Goal: Task Accomplishment & Management: Use online tool/utility

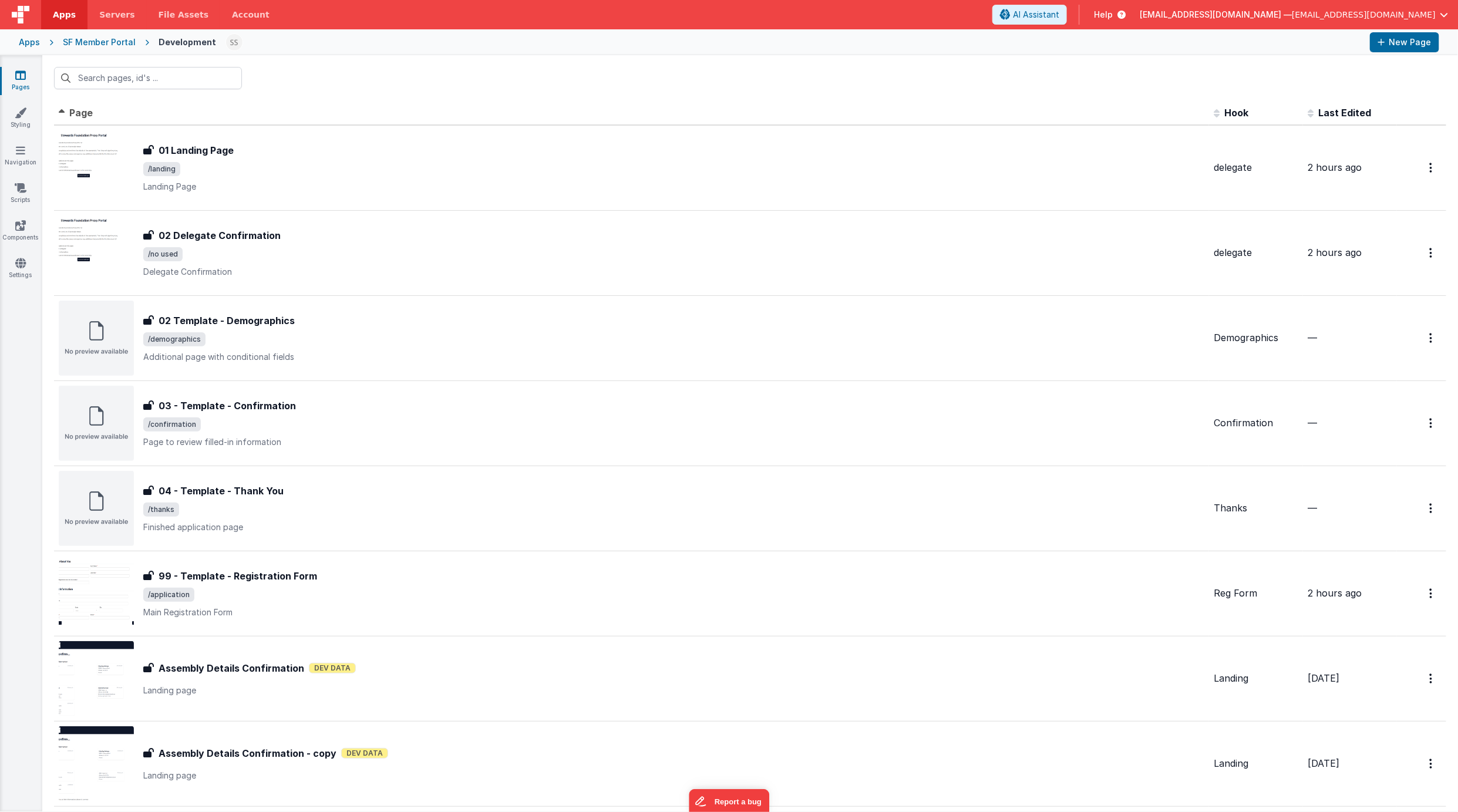
click at [15, 73] on icon at bounding box center [20, 75] width 11 height 12
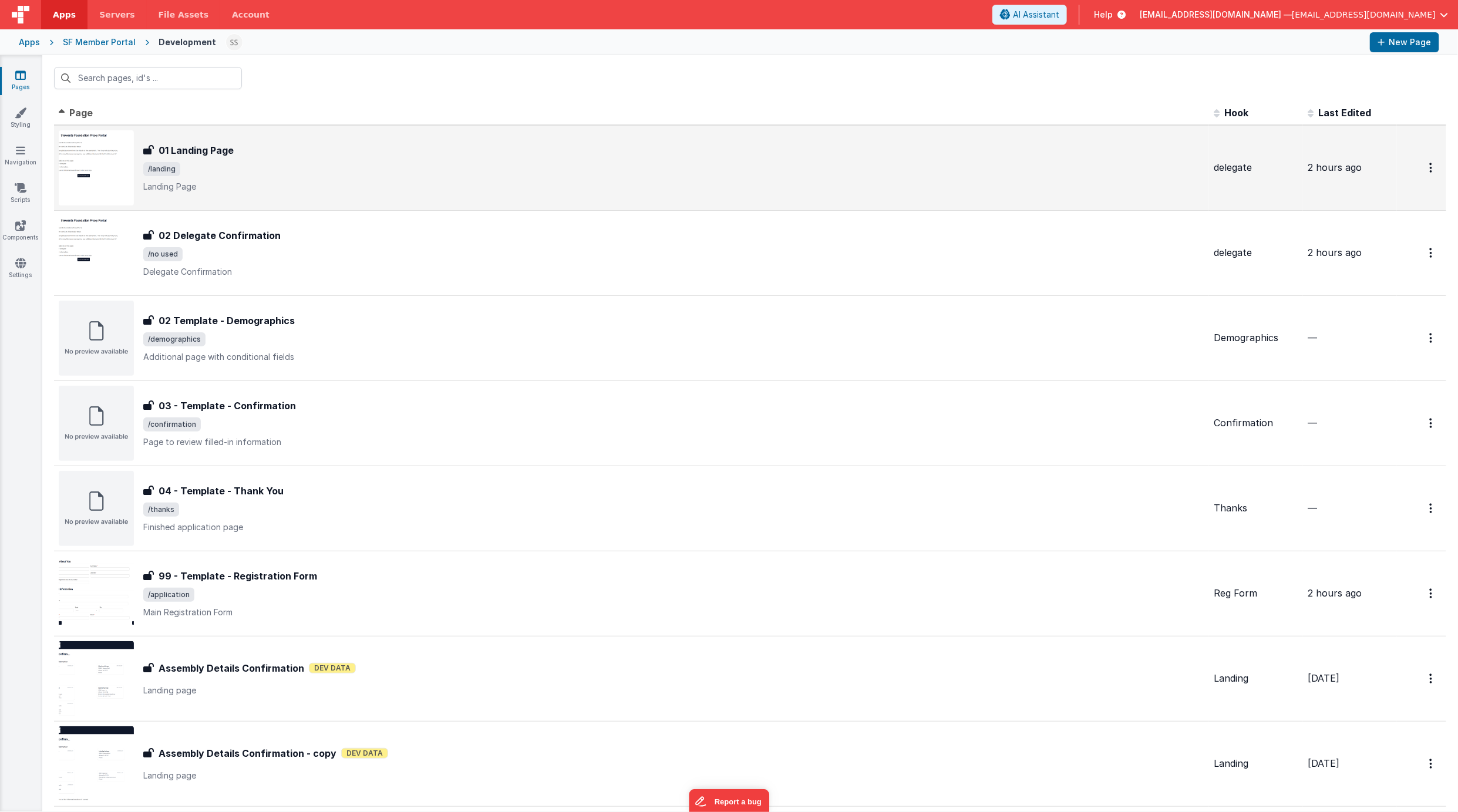
click at [324, 155] on div "01 Landing Page" at bounding box center [674, 150] width 1061 height 14
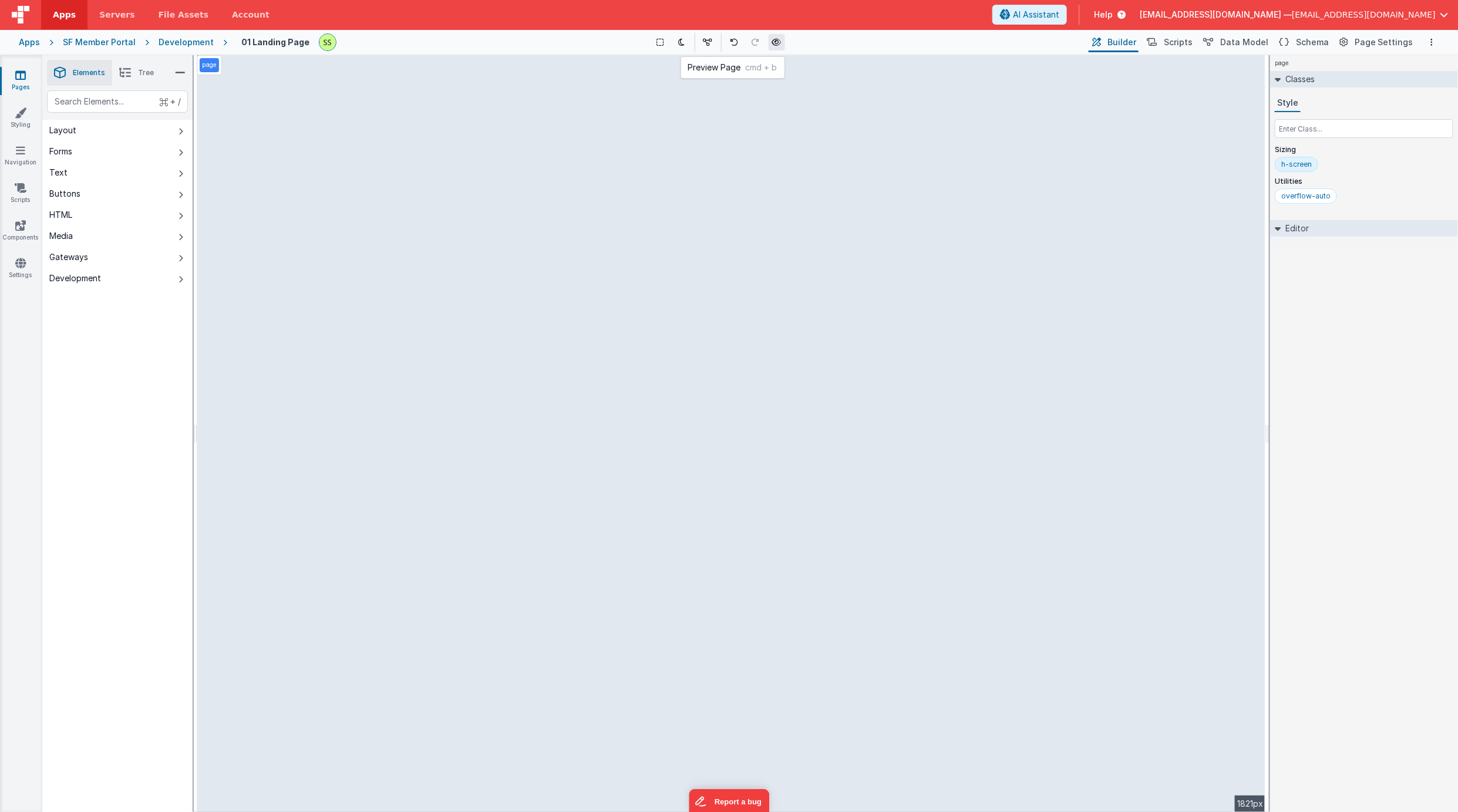
click at [779, 43] on icon at bounding box center [777, 42] width 9 height 8
click at [1390, 43] on span "Page Settings" at bounding box center [1384, 42] width 59 height 12
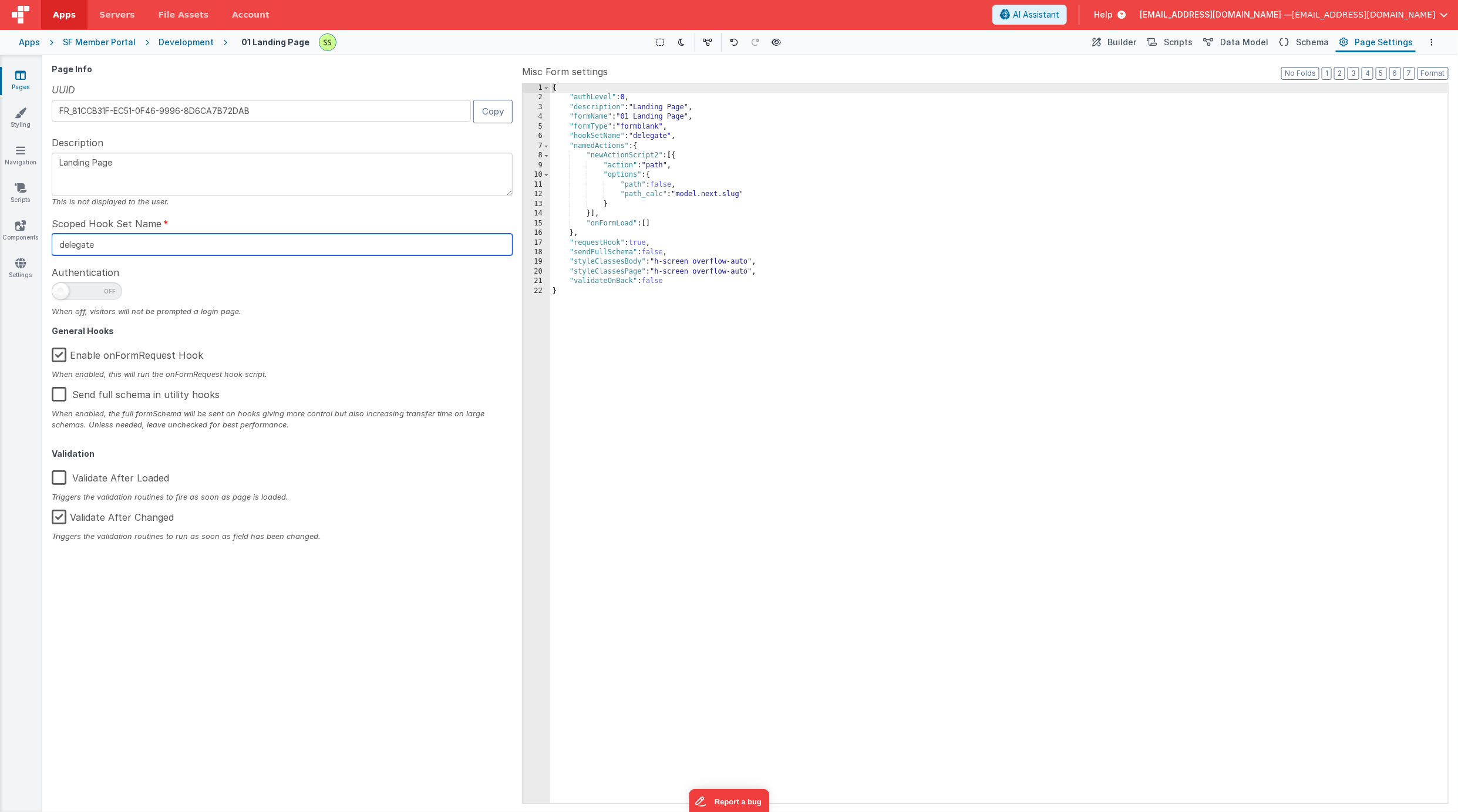
click at [73, 241] on input "delegate" at bounding box center [282, 244] width 461 height 22
click at [1059, 328] on div "{ "authLevel" : 0 , "description" : "Landing Page" , "formName" : "01 Landing P…" at bounding box center [999, 453] width 898 height 739
click at [14, 73] on link "Pages" at bounding box center [21, 81] width 43 height 24
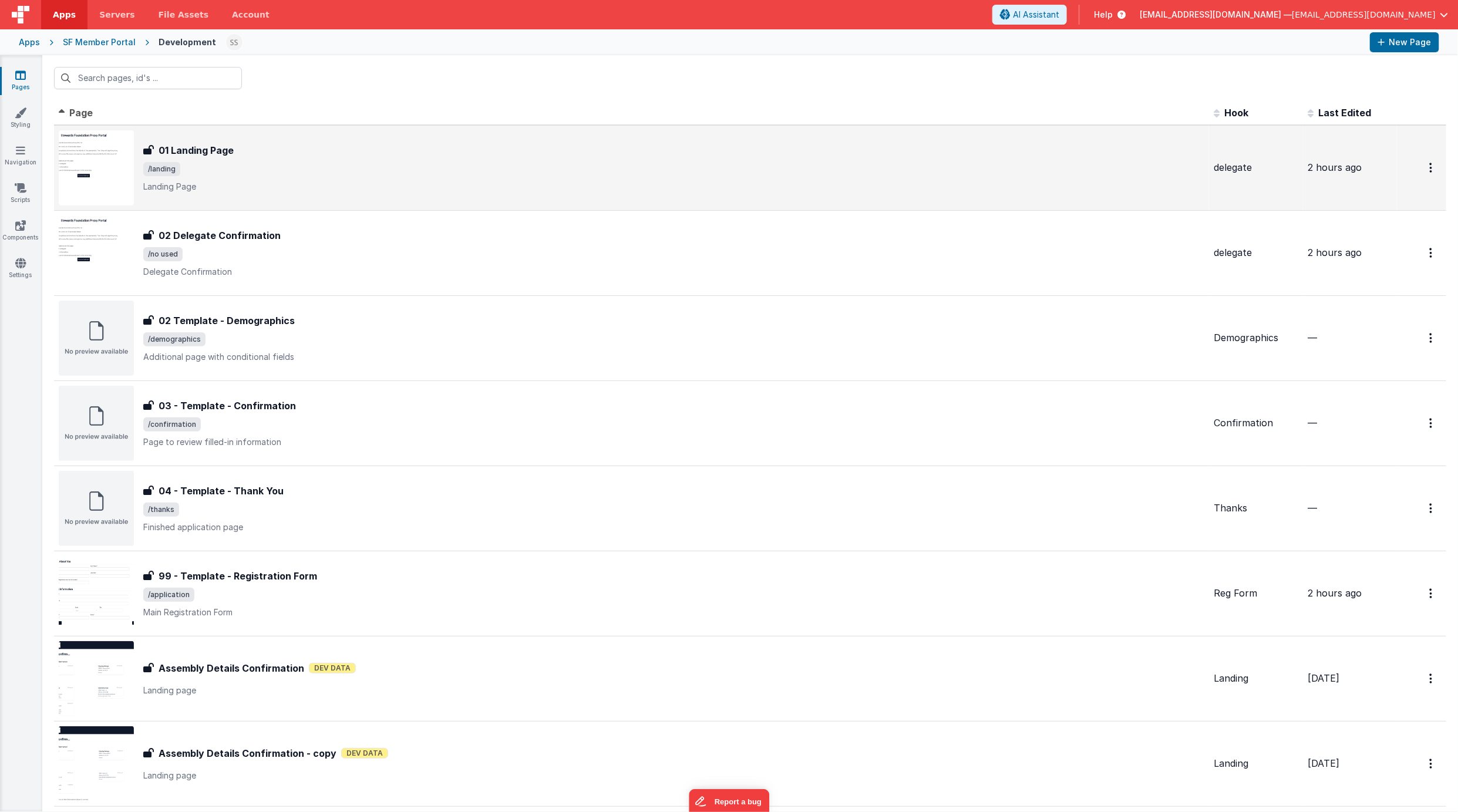
click at [258, 181] on p "Landing Page" at bounding box center [674, 186] width 1061 height 12
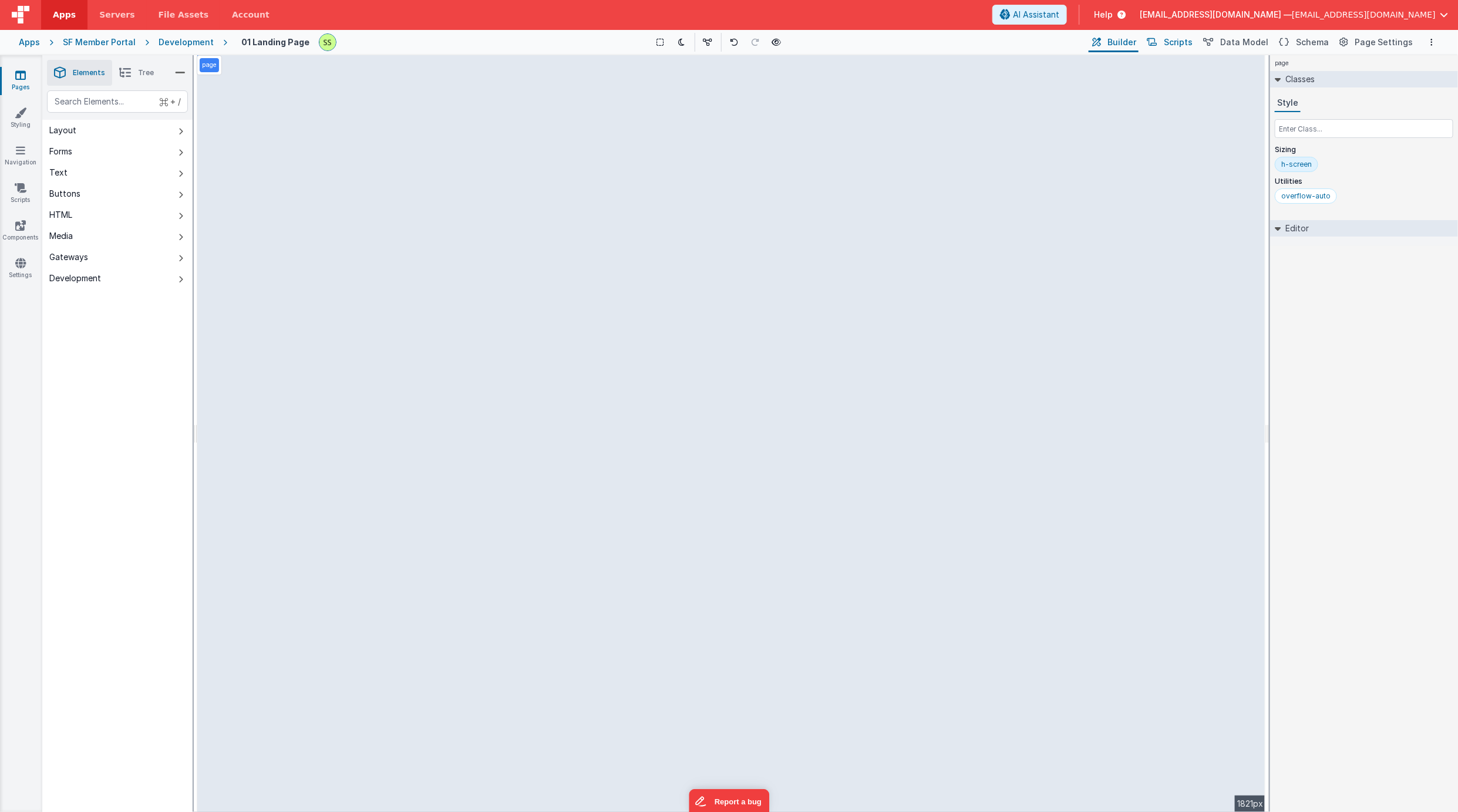
click at [1186, 41] on span "Scripts" at bounding box center [1178, 42] width 29 height 12
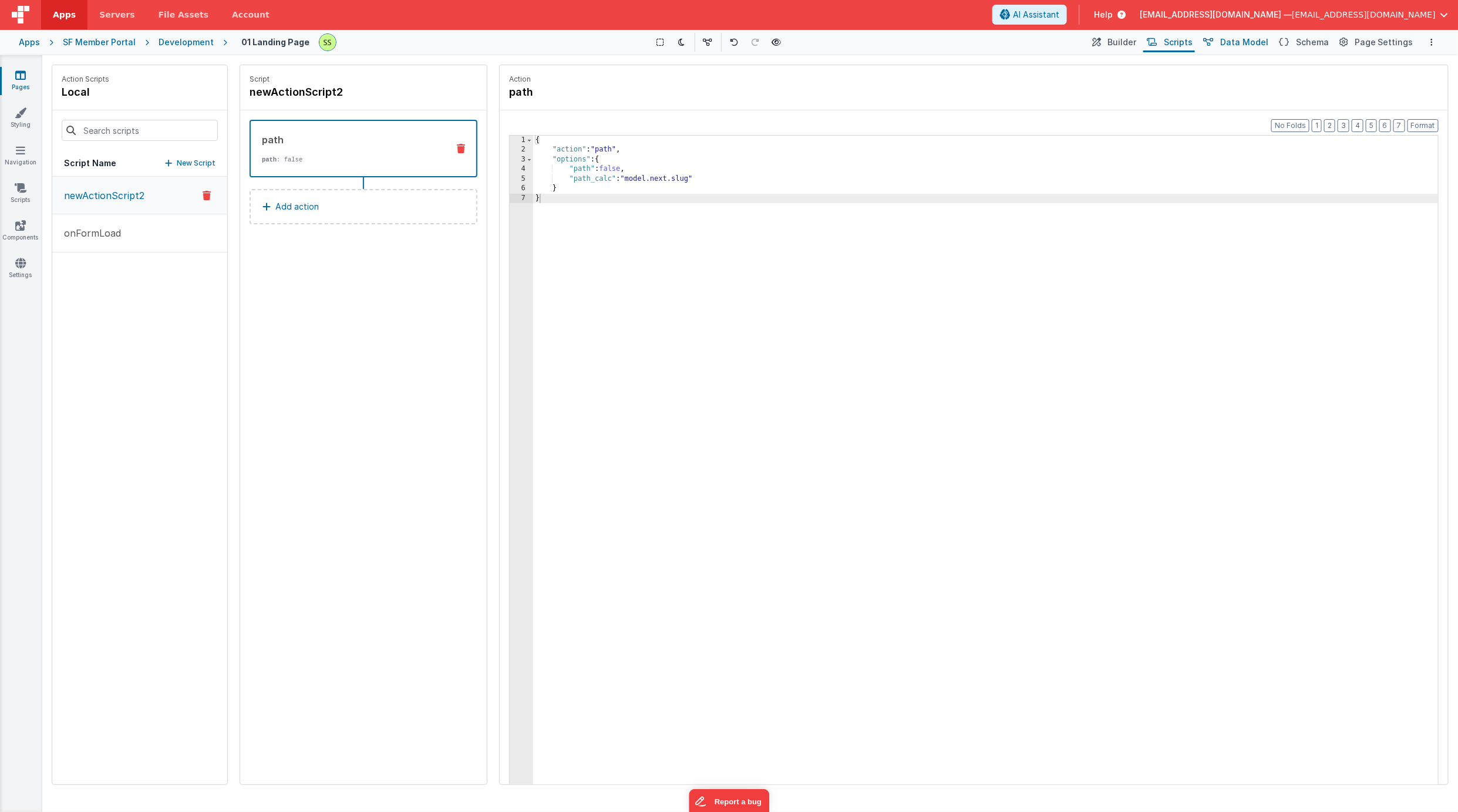
click at [1251, 39] on span "Data Model" at bounding box center [1244, 42] width 48 height 12
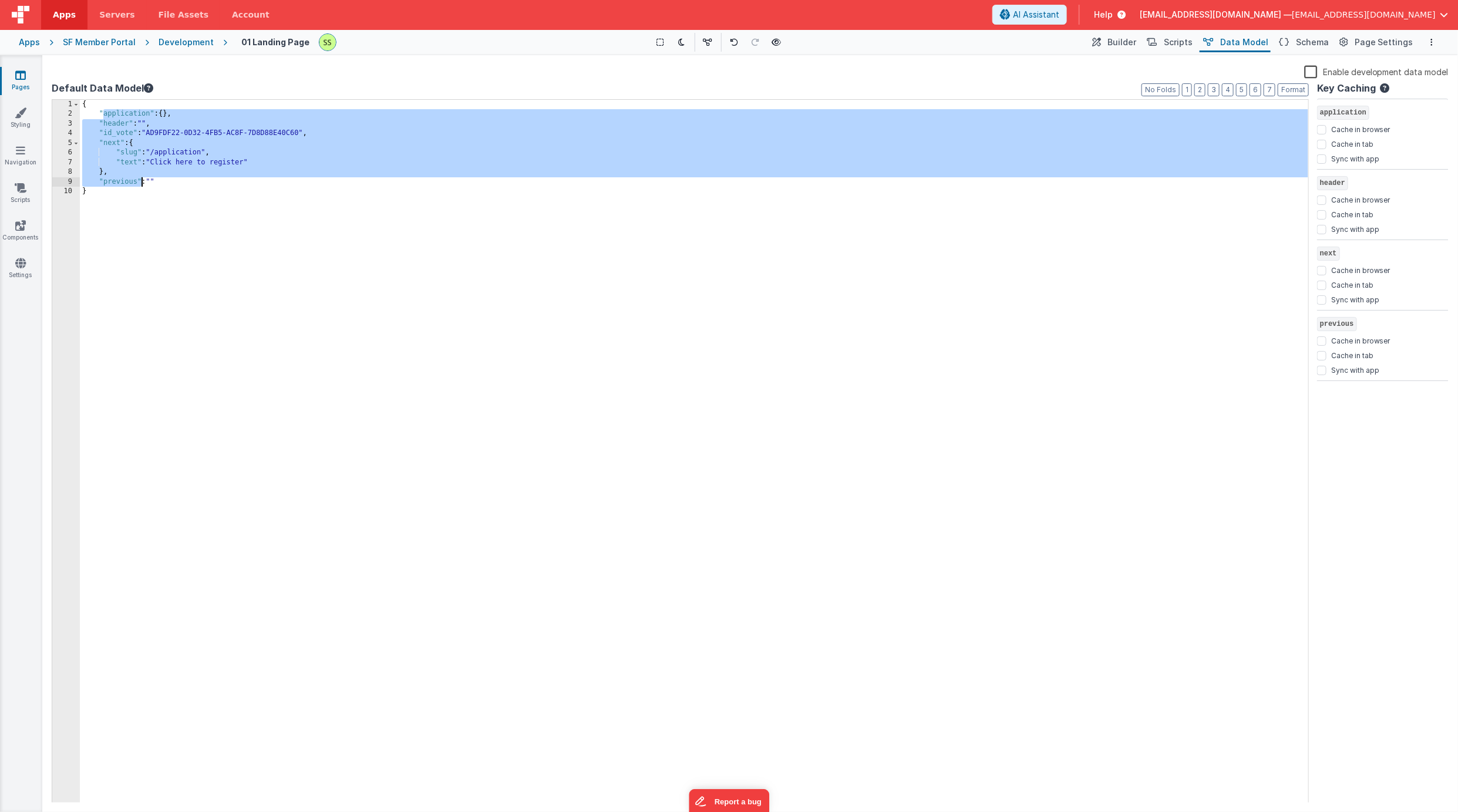
drag, startPoint x: 105, startPoint y: 115, endPoint x: 143, endPoint y: 185, distance: 79.6
click at [143, 185] on div "{ "application" : { } , "header" : "" , "id_vote" : "AD9FDF22-0D32-4FB5-AC8F-7D…" at bounding box center [694, 461] width 1228 height 723
click at [114, 144] on div "{ "application" : { } , "header" : "" , "id_vote" : "AD9FDF22-0D32-4FB5-AC8F-7D…" at bounding box center [694, 452] width 1228 height 703
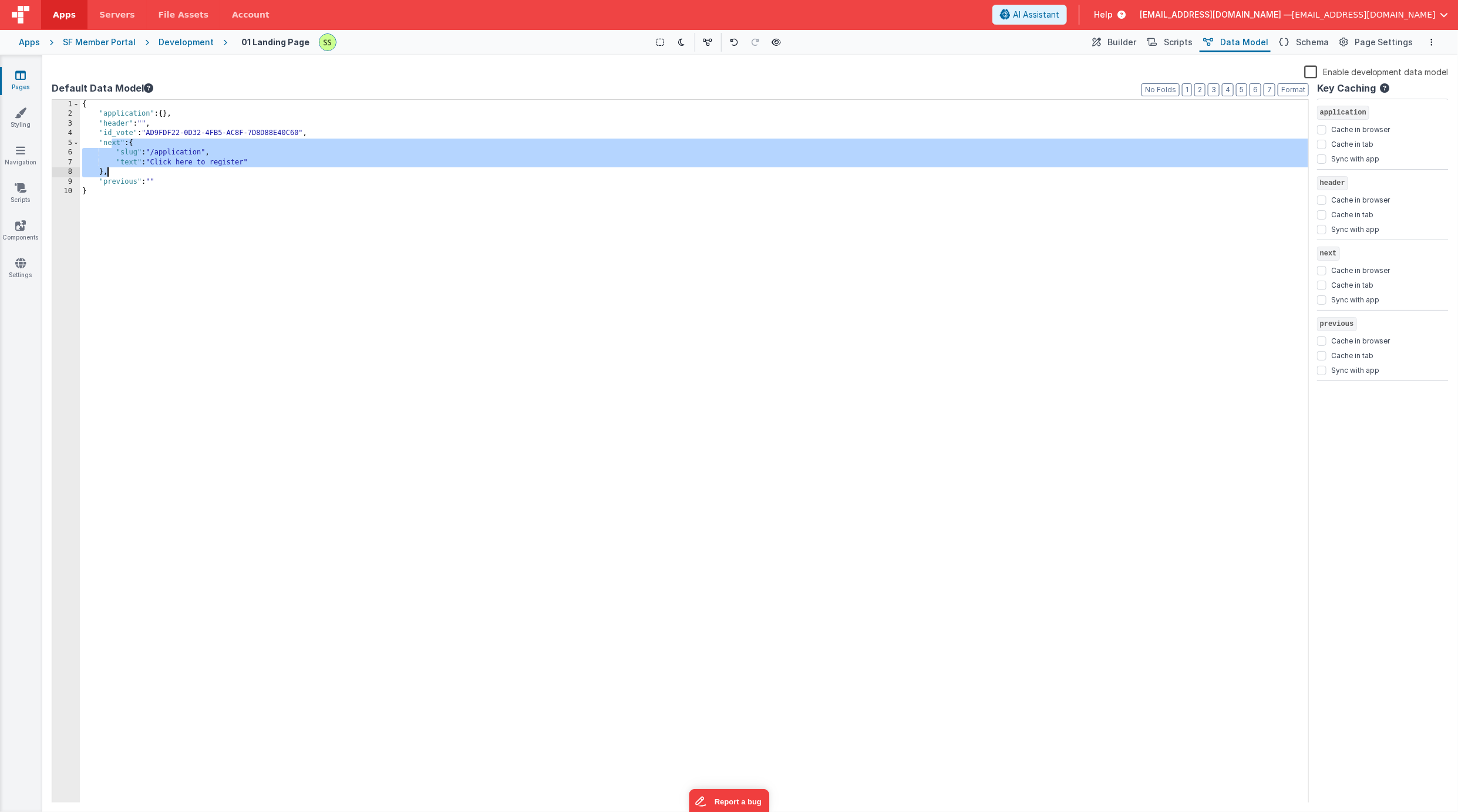
drag, startPoint x: 114, startPoint y: 144, endPoint x: 128, endPoint y: 171, distance: 30.4
click at [128, 171] on div "{ "application" : { } , "header" : "" , "id_vote" : "AD9FDF22-0D32-4FB5-AC8F-7D…" at bounding box center [694, 461] width 1228 height 723
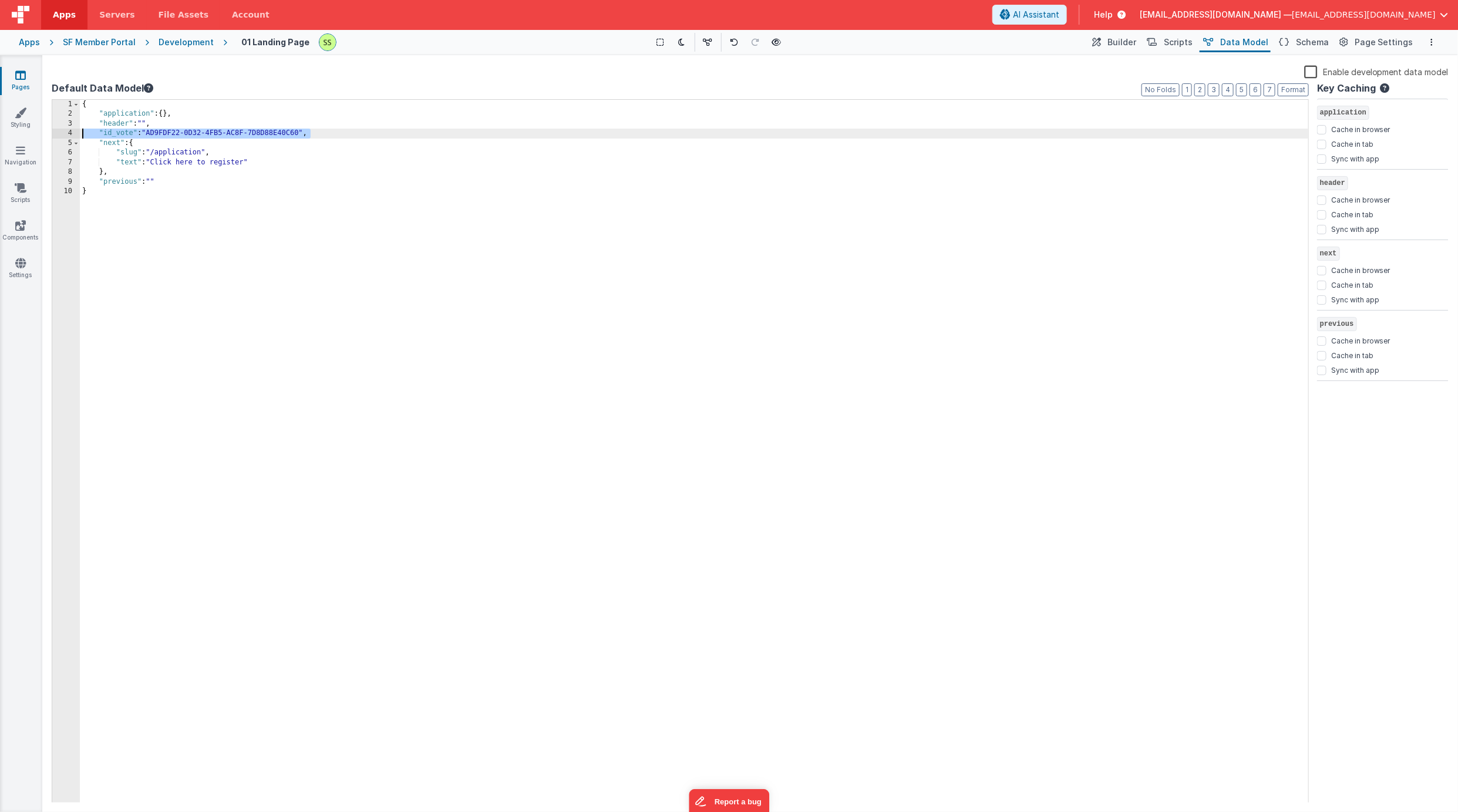
drag, startPoint x: 316, startPoint y: 133, endPoint x: 44, endPoint y: 131, distance: 272.0
click at [44, 131] on div "Enable development data model Default Data Model Format 7 6 5 4 3 2 1 No Folds …" at bounding box center [750, 434] width 1415 height 757
click at [1310, 41] on span "Schema" at bounding box center [1312, 42] width 33 height 12
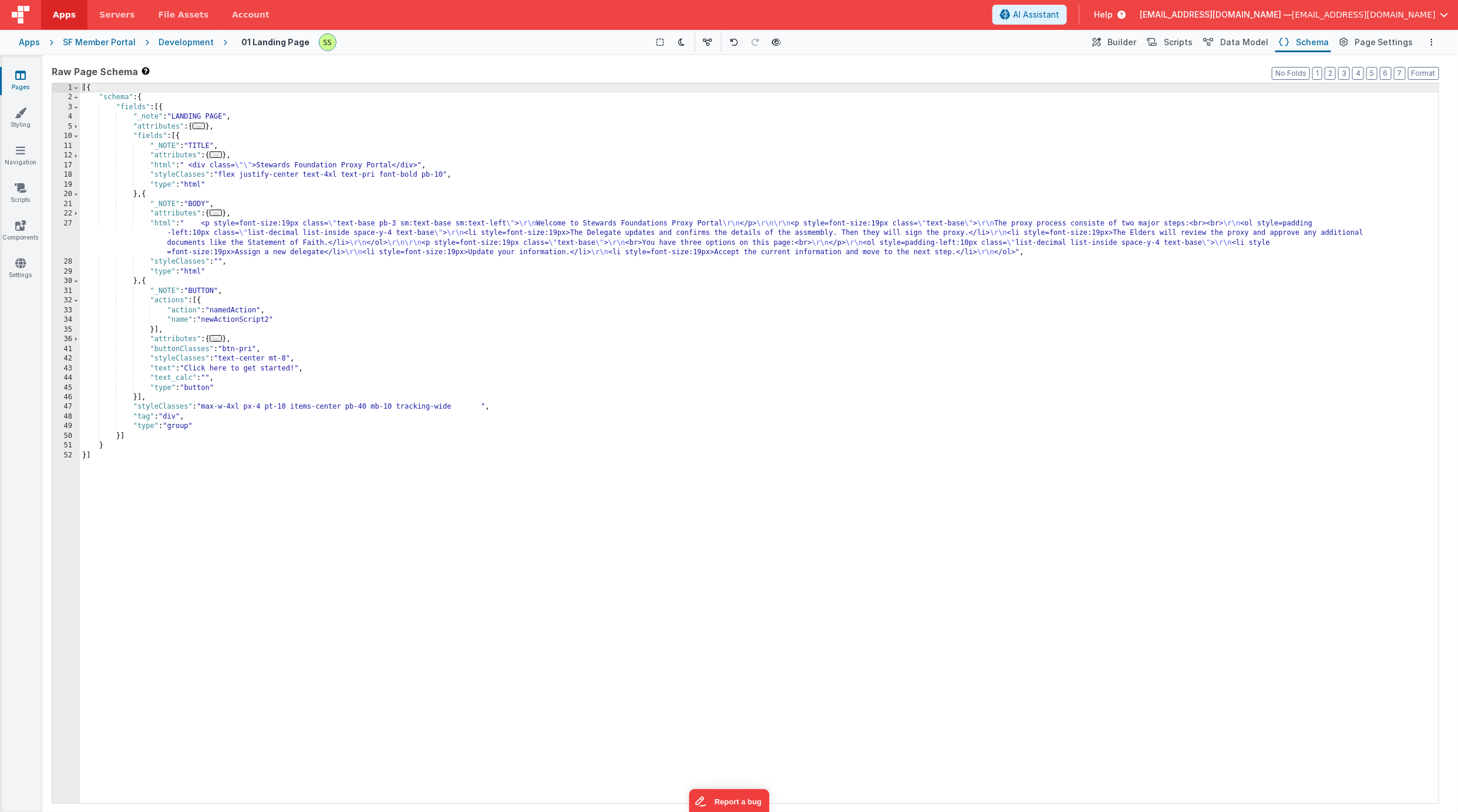
click at [132, 104] on div "[{ "schema" : { "fields" : [{ "_note" : "LANDING PAGE" , "attributes" : { ... }…" at bounding box center [759, 453] width 1359 height 739
click at [187, 231] on div "[{ "schema" : { "fields" : [{ "_note" : "LANDING PAGE" , "attributes" : { ... }…" at bounding box center [759, 453] width 1359 height 739
click at [67, 222] on div "27" at bounding box center [66, 238] width 28 height 39
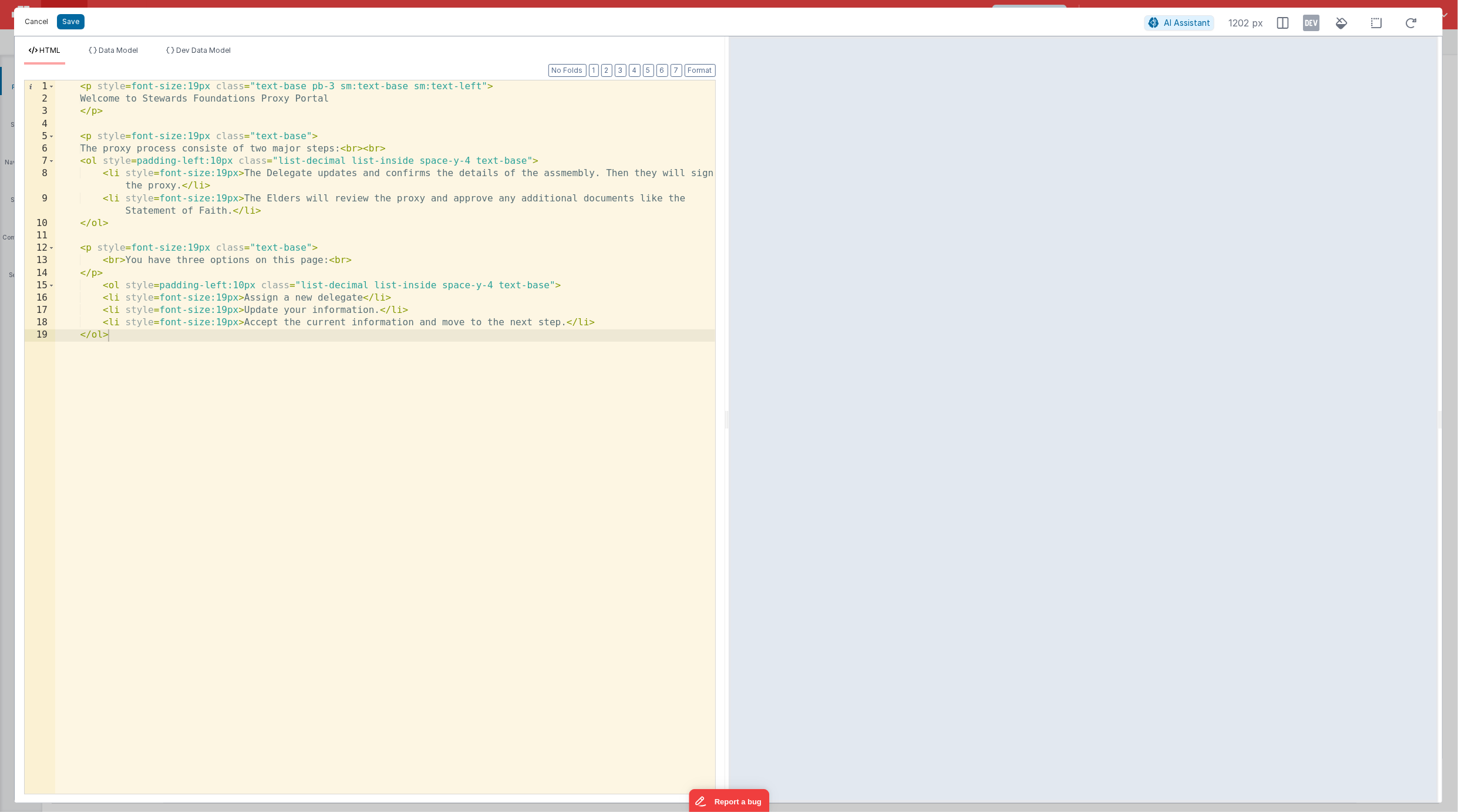
click at [32, 14] on button "Cancel" at bounding box center [36, 22] width 35 height 16
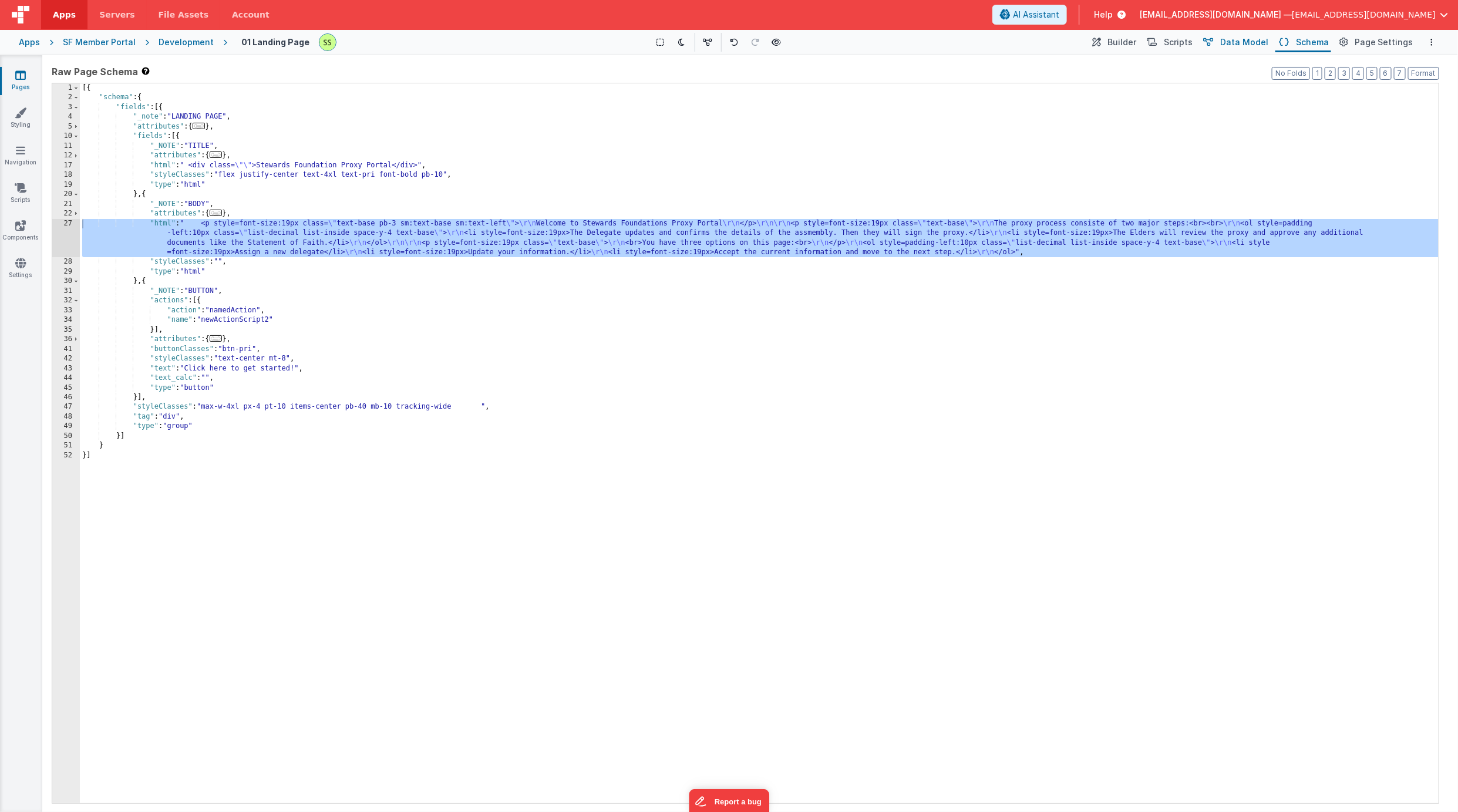
click at [1238, 40] on span "Data Model" at bounding box center [1244, 42] width 48 height 12
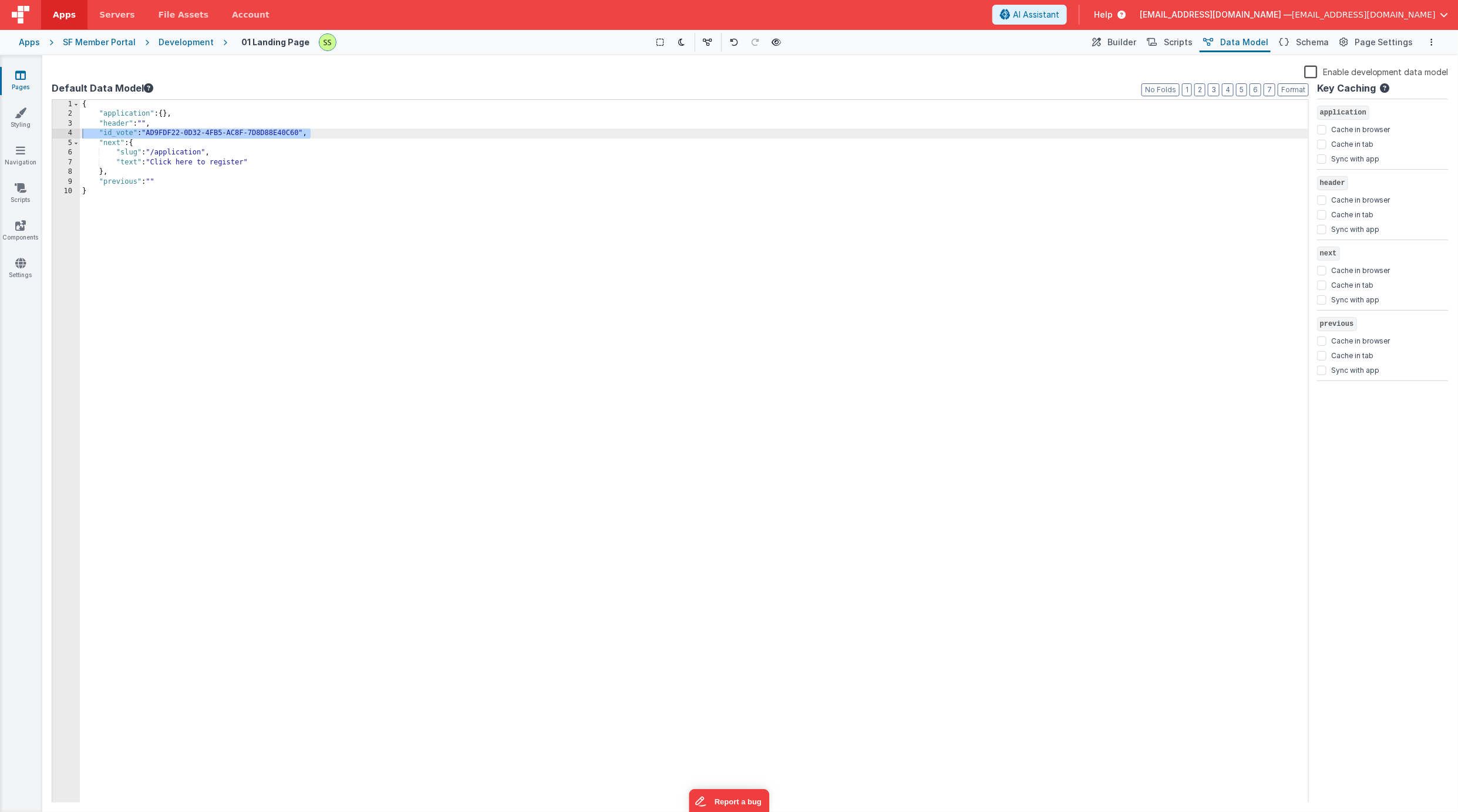
click at [1310, 68] on label "Enable development data model" at bounding box center [1376, 71] width 145 height 14
click at [0, 0] on input "Enable development data model" at bounding box center [0, 0] width 0 height 0
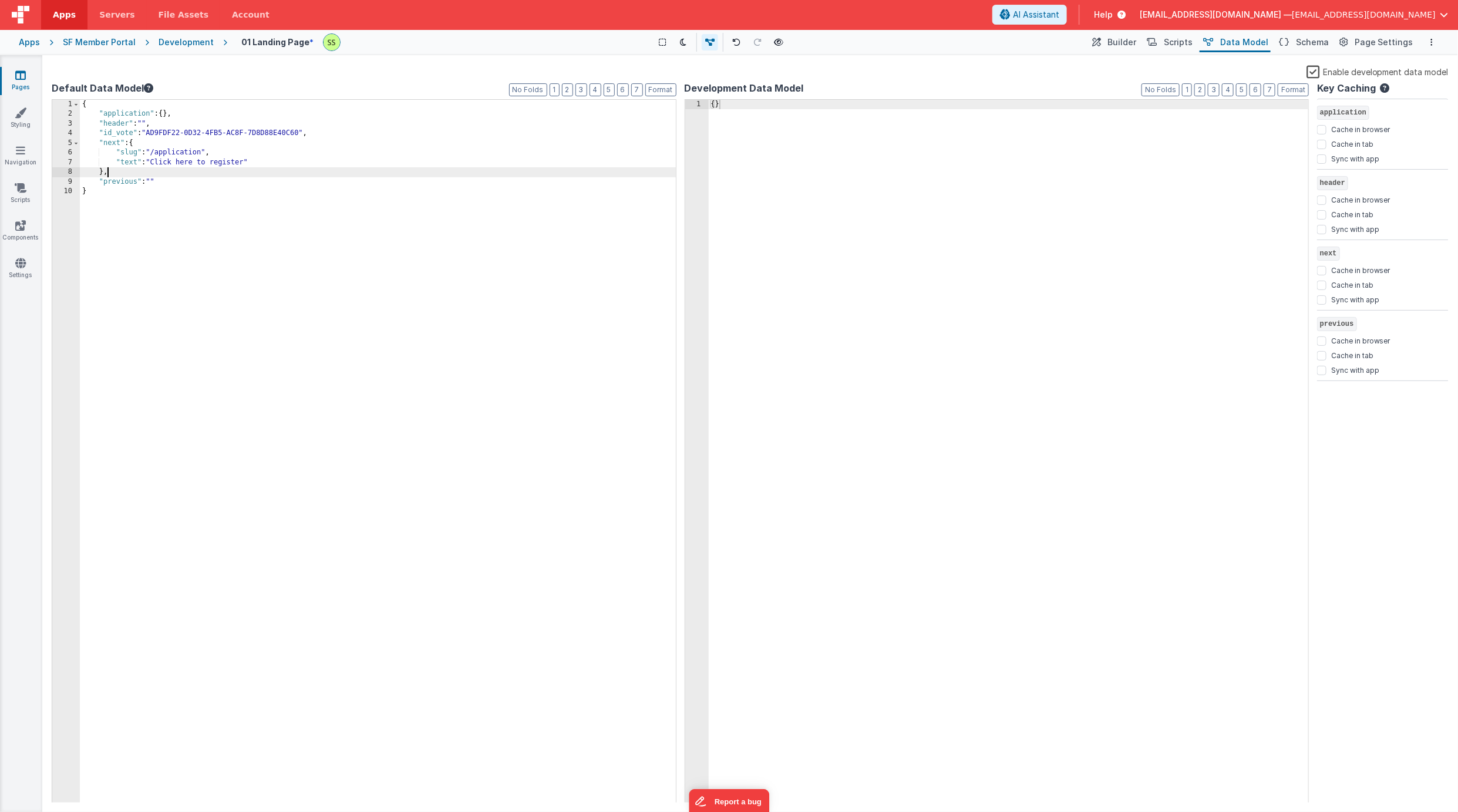
click at [167, 171] on div "{ "application" : { } , "header" : "" , "id_vote" : "AD9FDF22-0D32-4FB5-AC8F-7D…" at bounding box center [694, 461] width 1228 height 723
click at [1375, 43] on span "Page Settings" at bounding box center [1384, 42] width 59 height 12
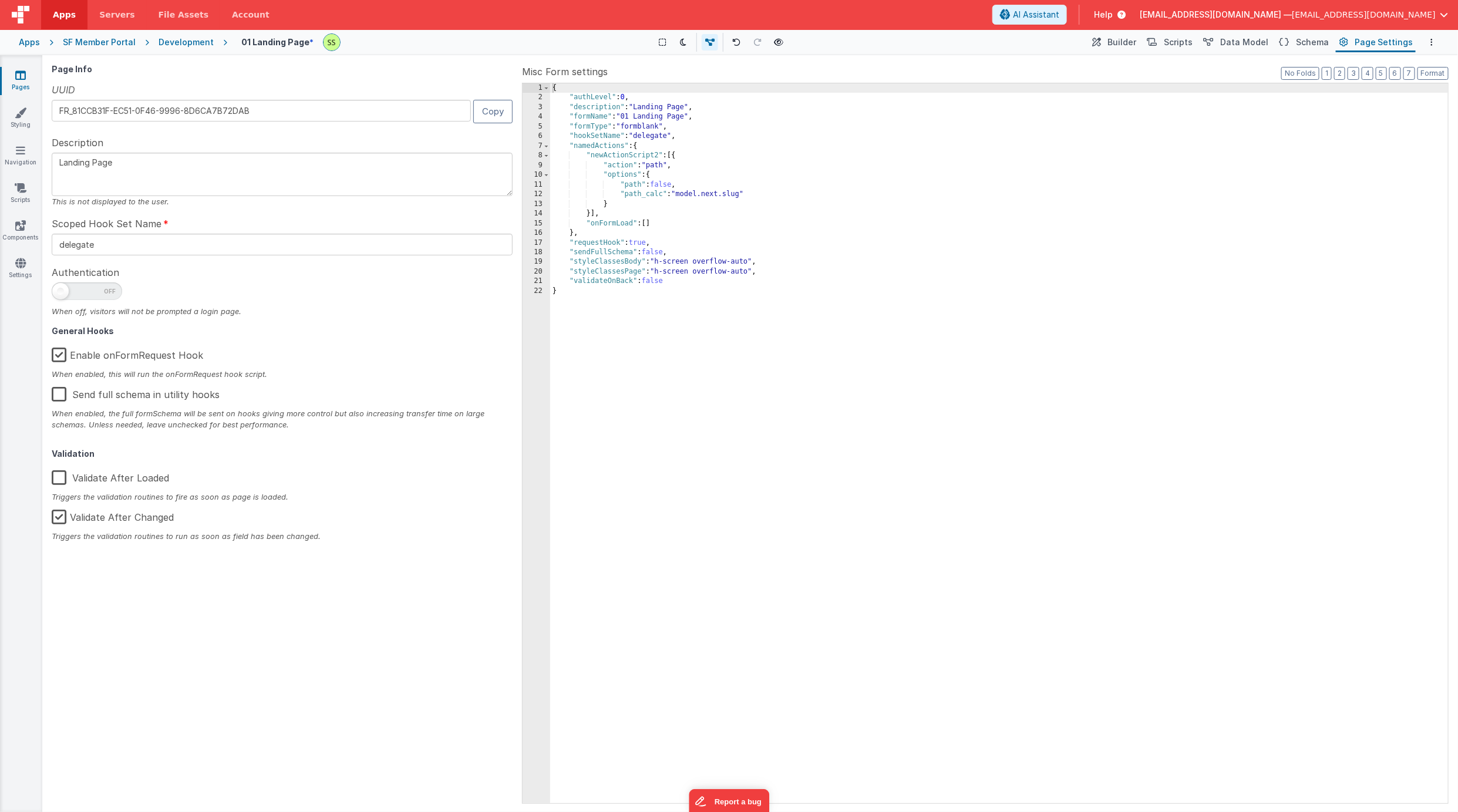
click at [654, 134] on div "{ "authLevel" : 0 , "description" : "Landing Page" , "formName" : "01 Landing P…" at bounding box center [999, 453] width 898 height 739
click at [1241, 39] on span "Data Model" at bounding box center [1244, 42] width 48 height 12
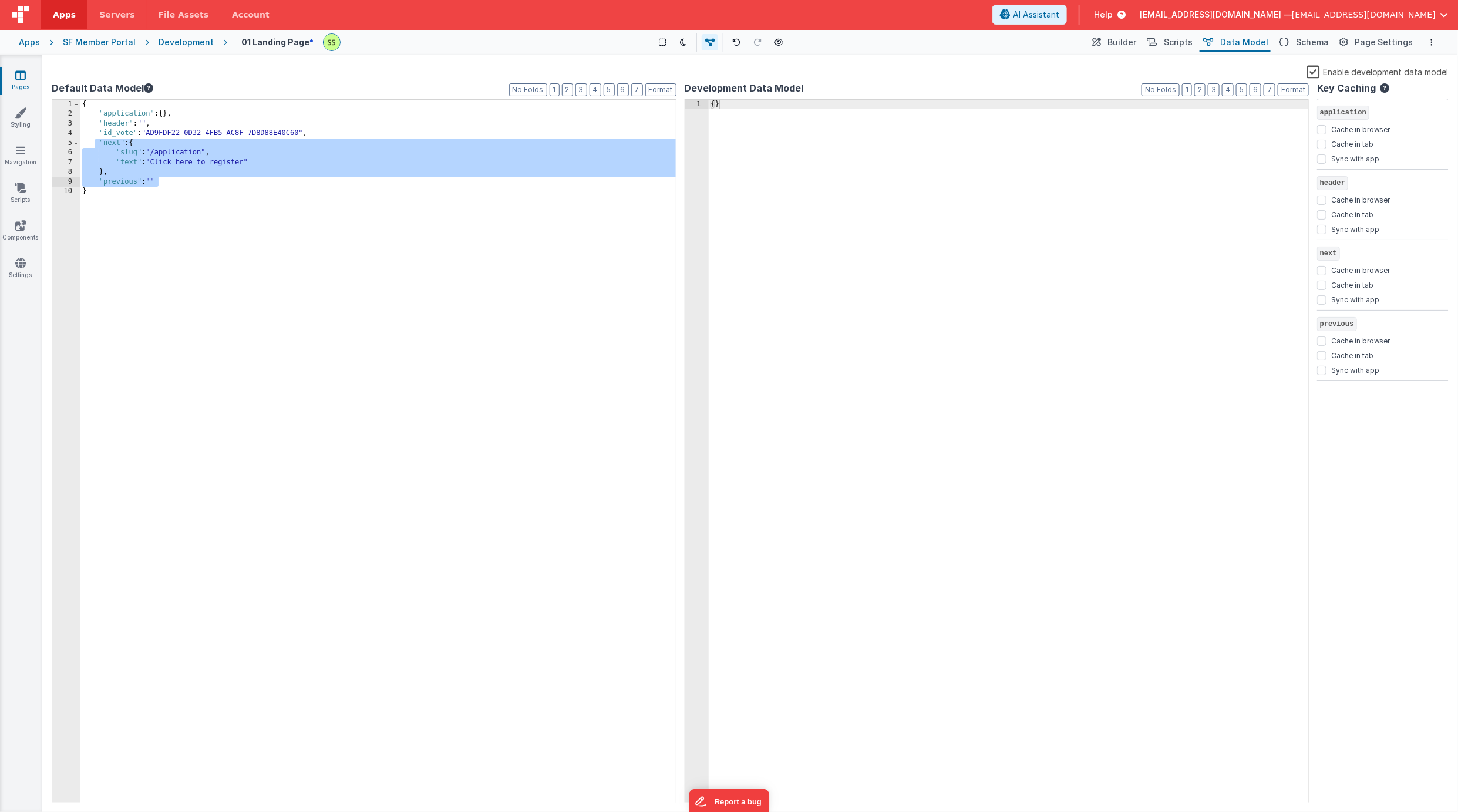
drag, startPoint x: 99, startPoint y: 143, endPoint x: 183, endPoint y: 186, distance: 94.4
click at [183, 186] on div "{ "application" : { } , "header" : "" , "id_vote" : "AD9FDF22-0D32-4FB5-AC8F-7D…" at bounding box center [378, 461] width 596 height 723
click at [186, 186] on div "{ "application" : { } , "header" : "" , "id_vote" : "AD9FDF22-0D32-4FB5-AC8F-7D…" at bounding box center [378, 461] width 596 height 723
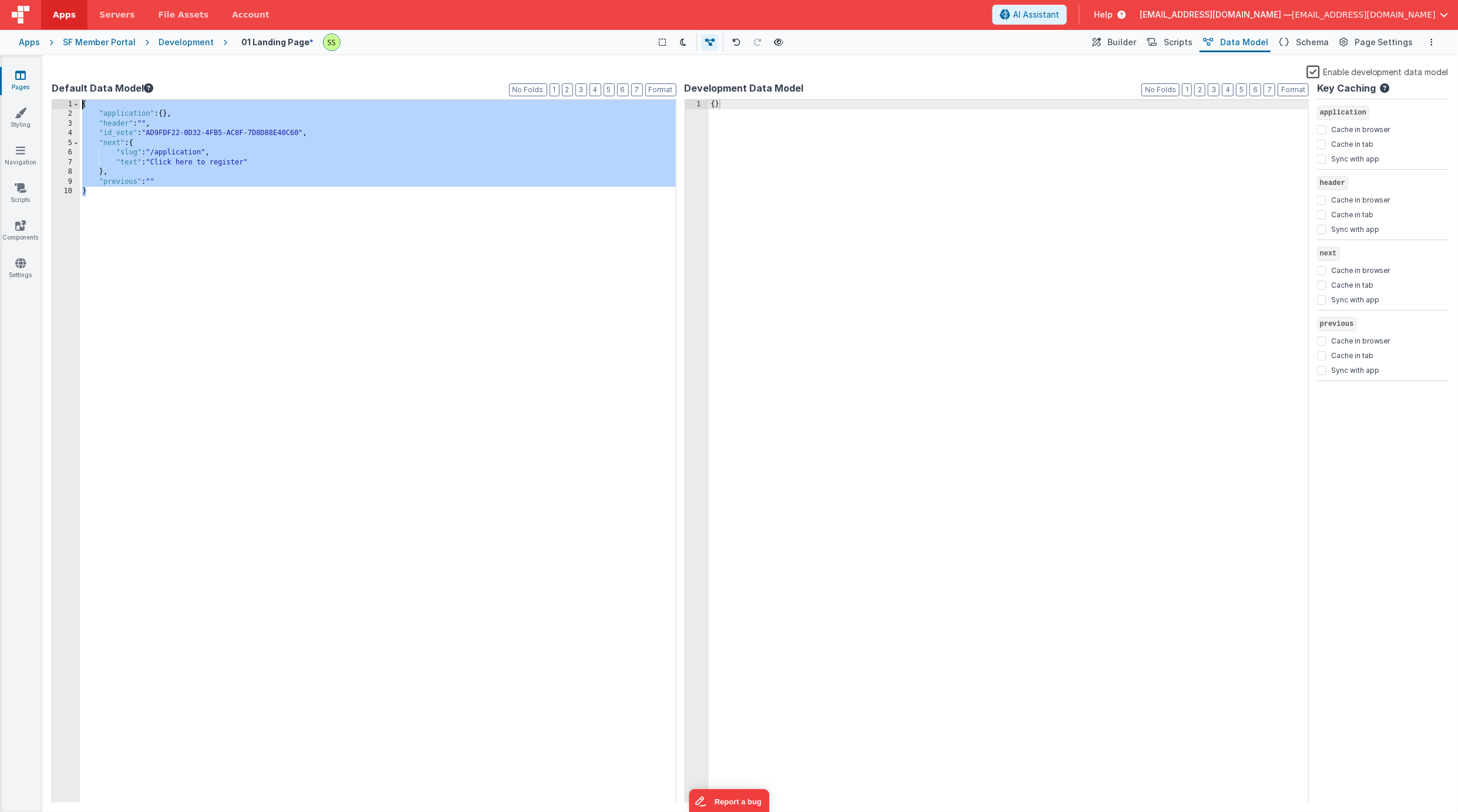
drag, startPoint x: 193, startPoint y: 217, endPoint x: 101, endPoint y: 87, distance: 159.3
click at [101, 87] on div "Default Data Model Format 7 6 5 4 3 2 1 No Folds 1 2 3 4 5 6 7 8 9 10 { "applic…" at bounding box center [364, 441] width 624 height 721
click at [26, 263] on link "Settings" at bounding box center [21, 269] width 43 height 24
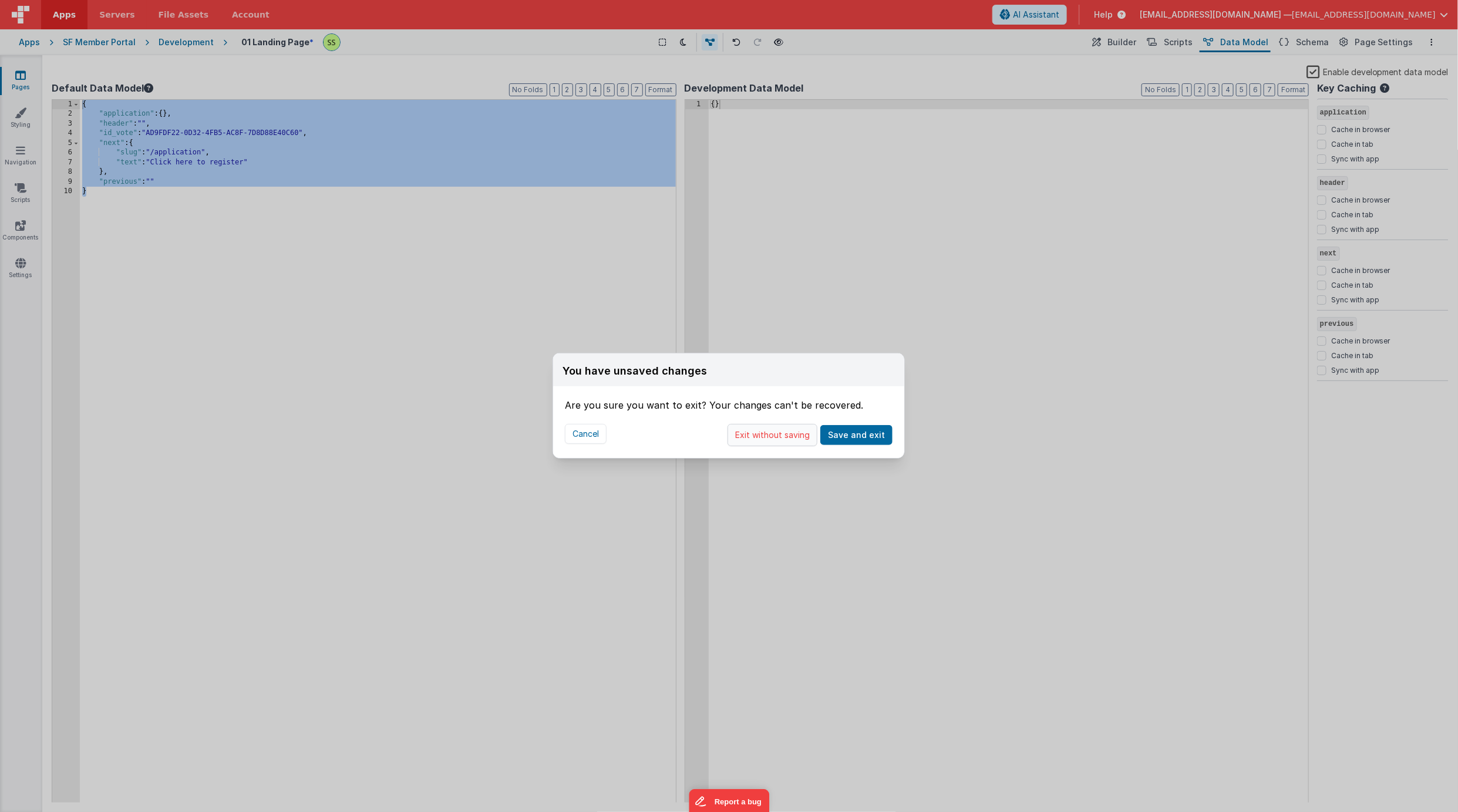
click at [760, 434] on button "Exit without saving" at bounding box center [773, 435] width 90 height 23
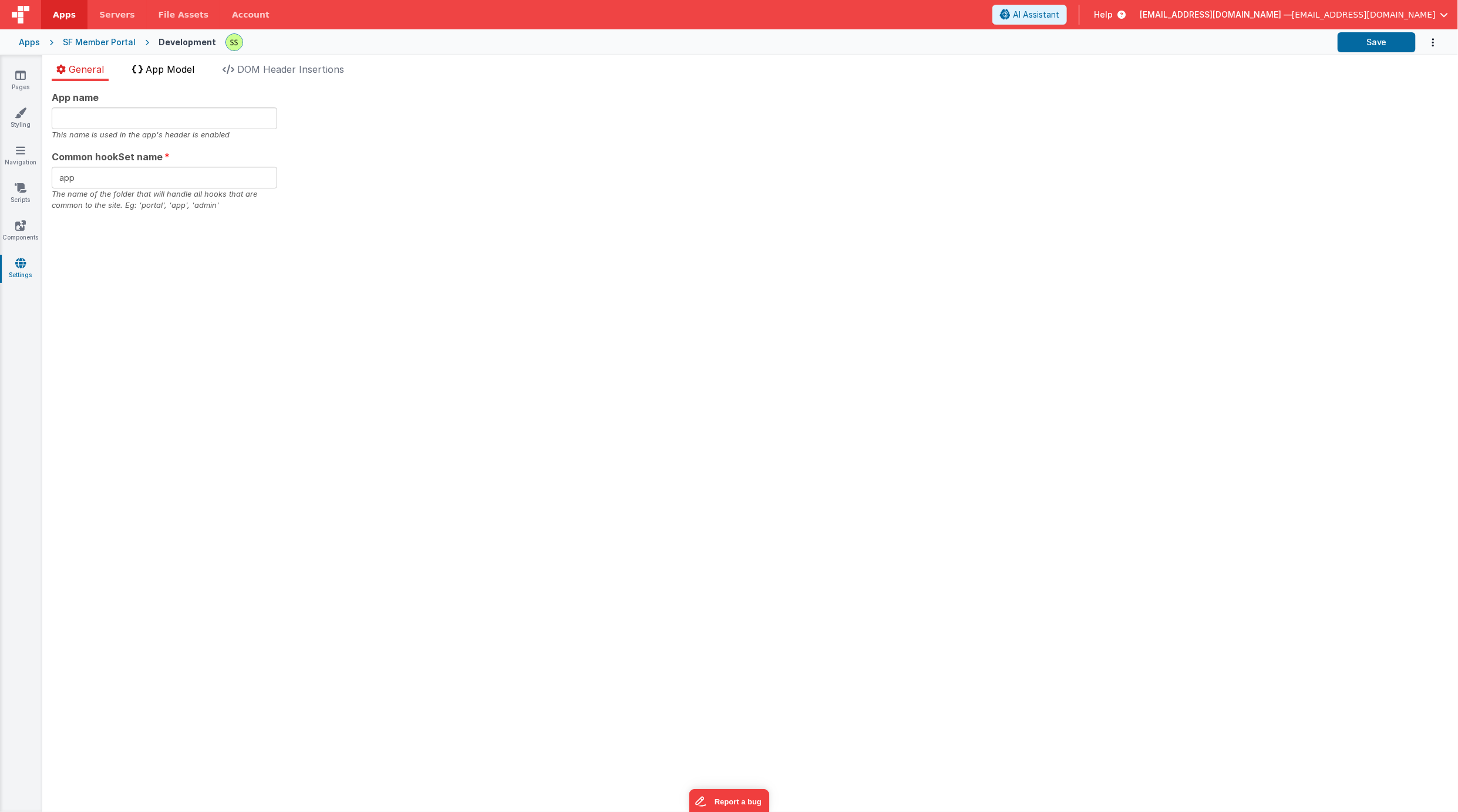
click at [164, 63] on li "App Model" at bounding box center [163, 71] width 71 height 19
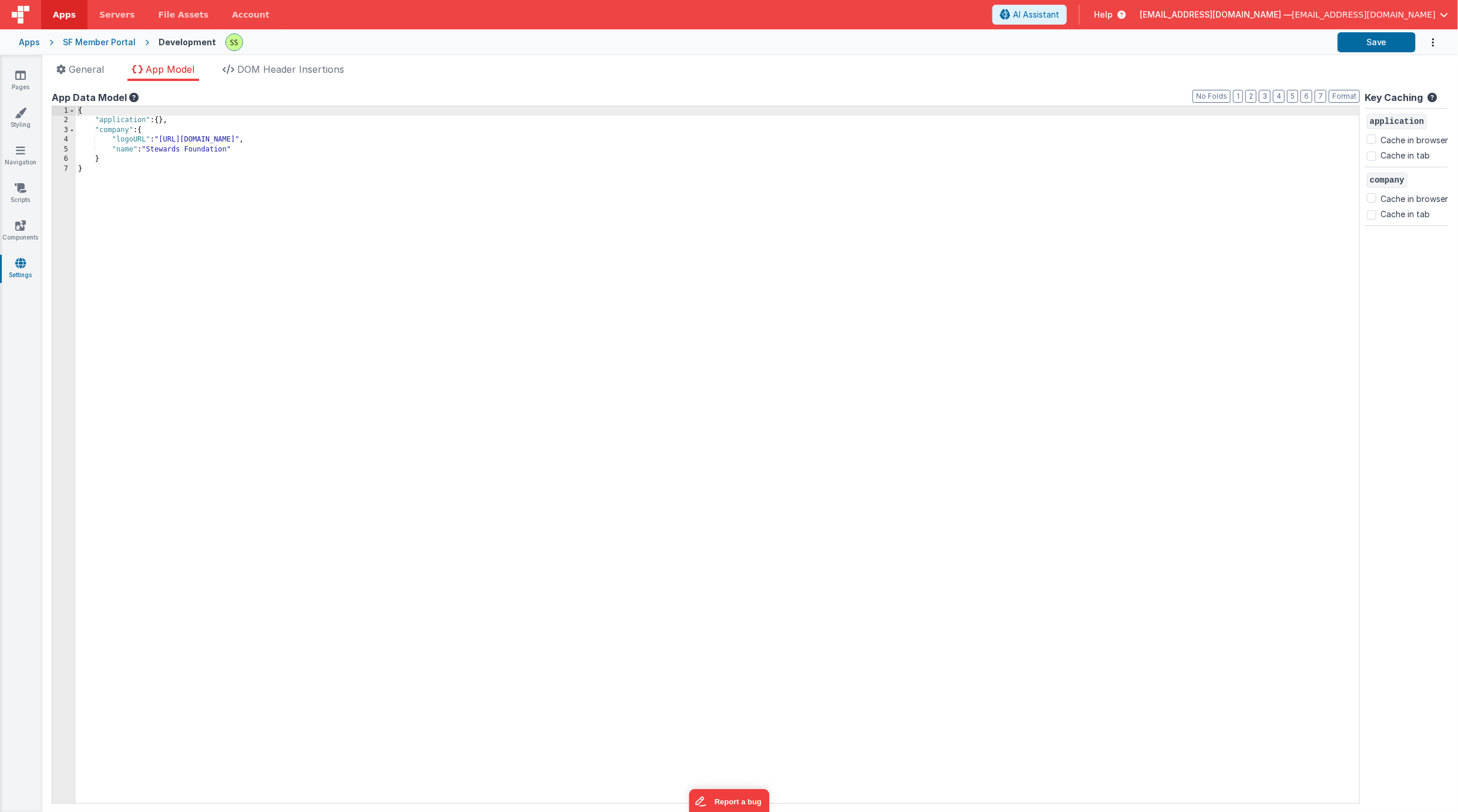
drag, startPoint x: 86, startPoint y: 69, endPoint x: 44, endPoint y: 74, distance: 42.3
click at [85, 69] on span "General" at bounding box center [86, 69] width 35 height 12
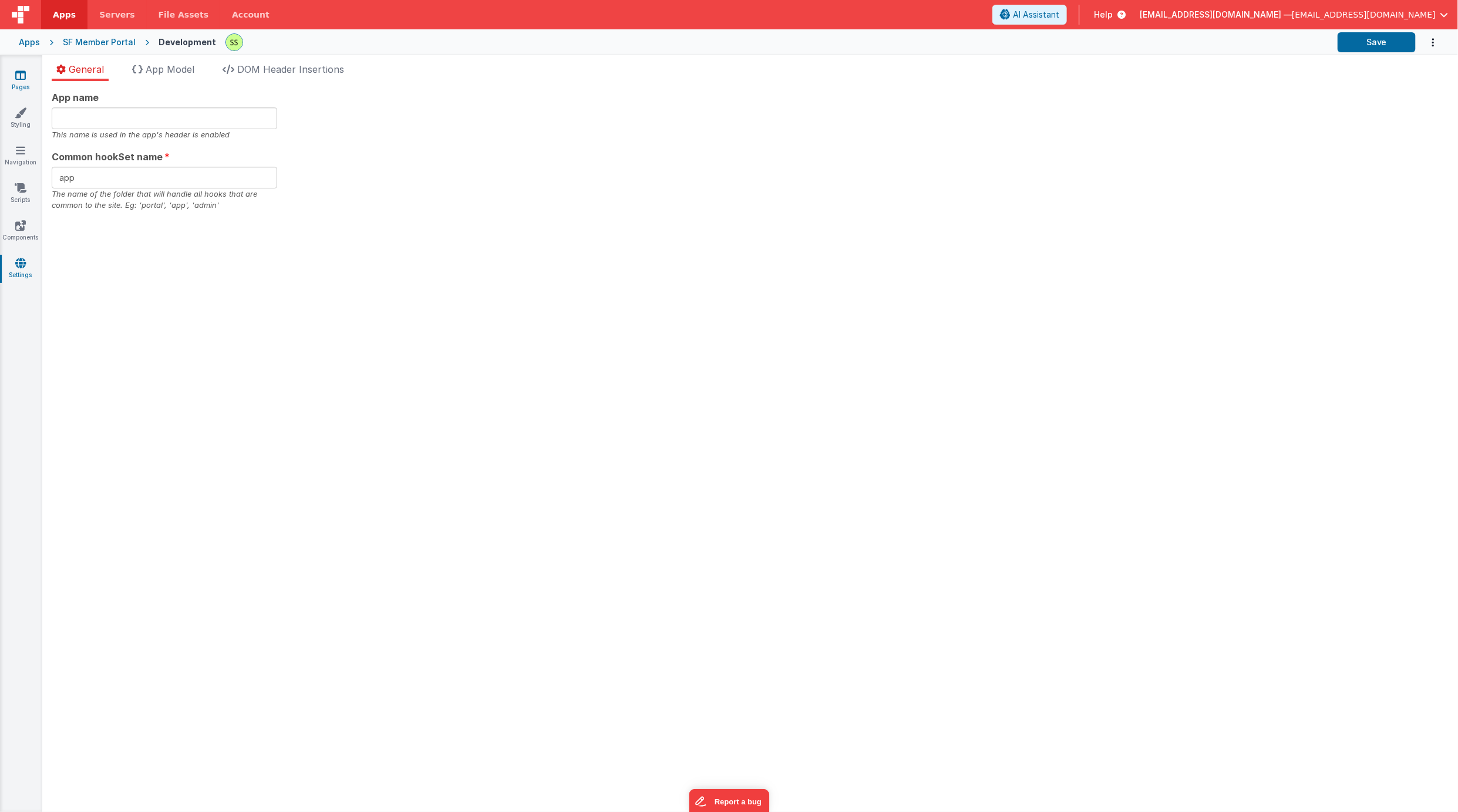
click at [22, 74] on icon at bounding box center [20, 75] width 11 height 12
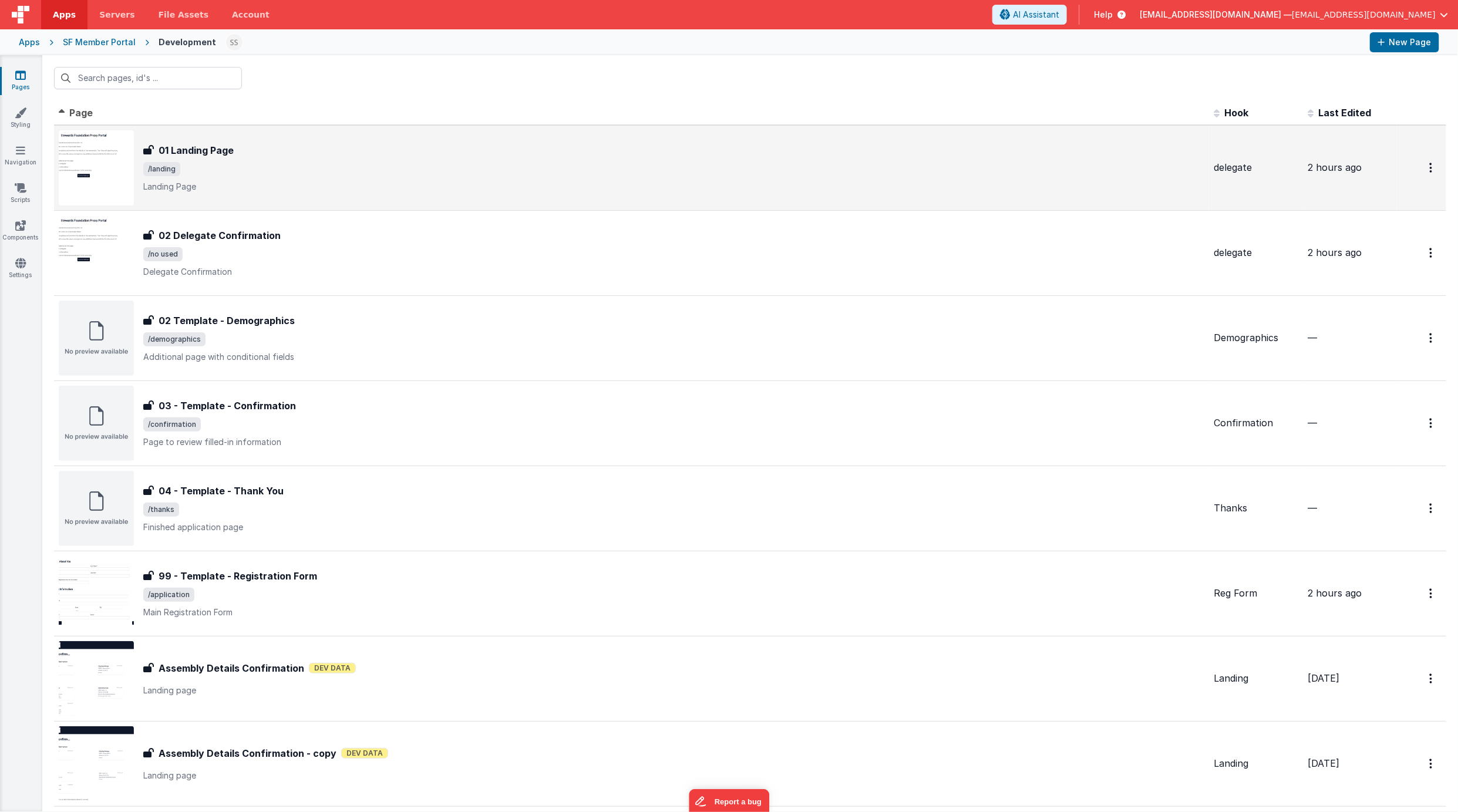
click at [208, 154] on h3 "01 Landing Page" at bounding box center [196, 150] width 75 height 14
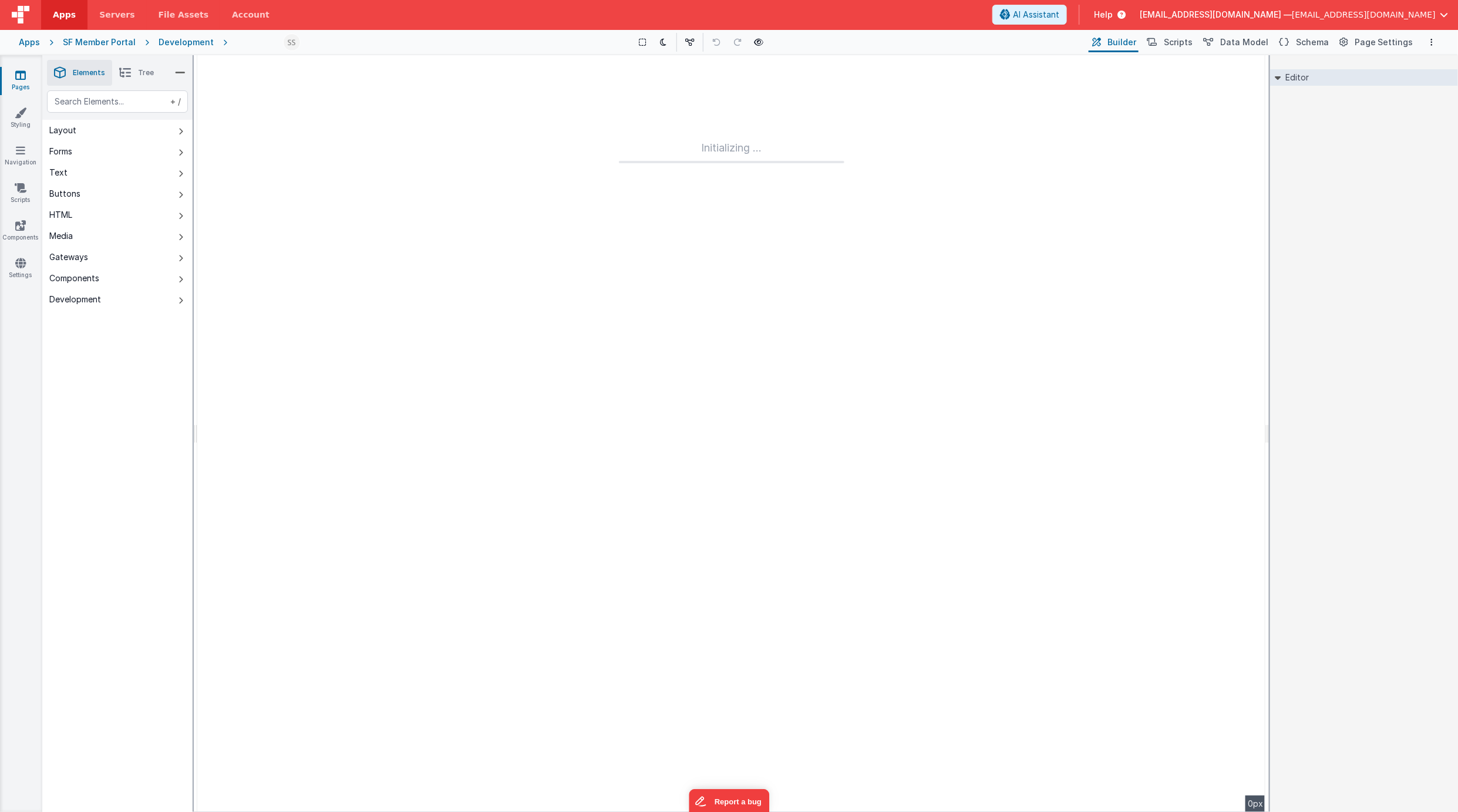
click at [194, 154] on div at bounding box center [194, 434] width 0 height 757
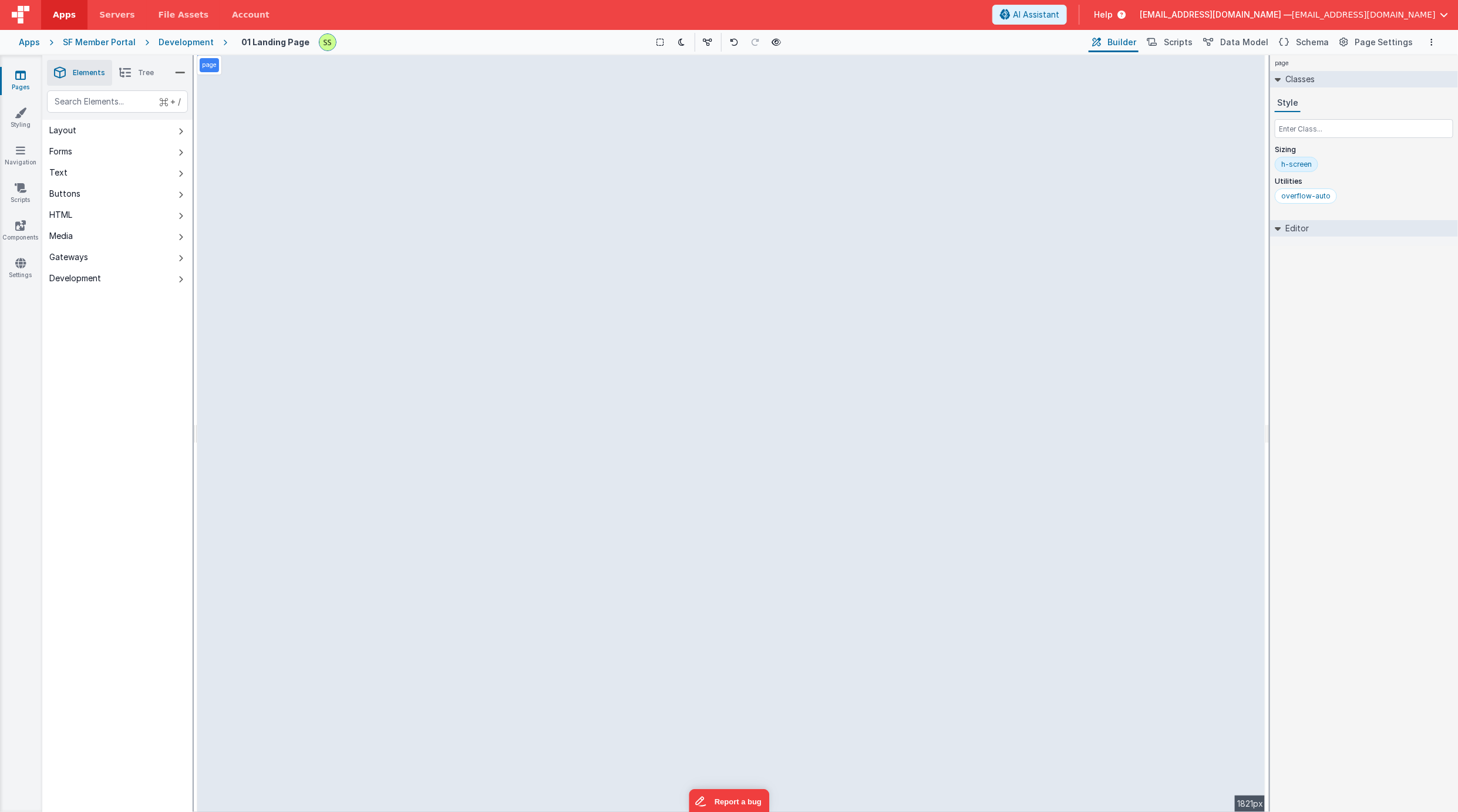
click at [304, 157] on div "page --> 1821px" at bounding box center [731, 434] width 1068 height 757
click at [24, 111] on icon at bounding box center [20, 113] width 12 height 12
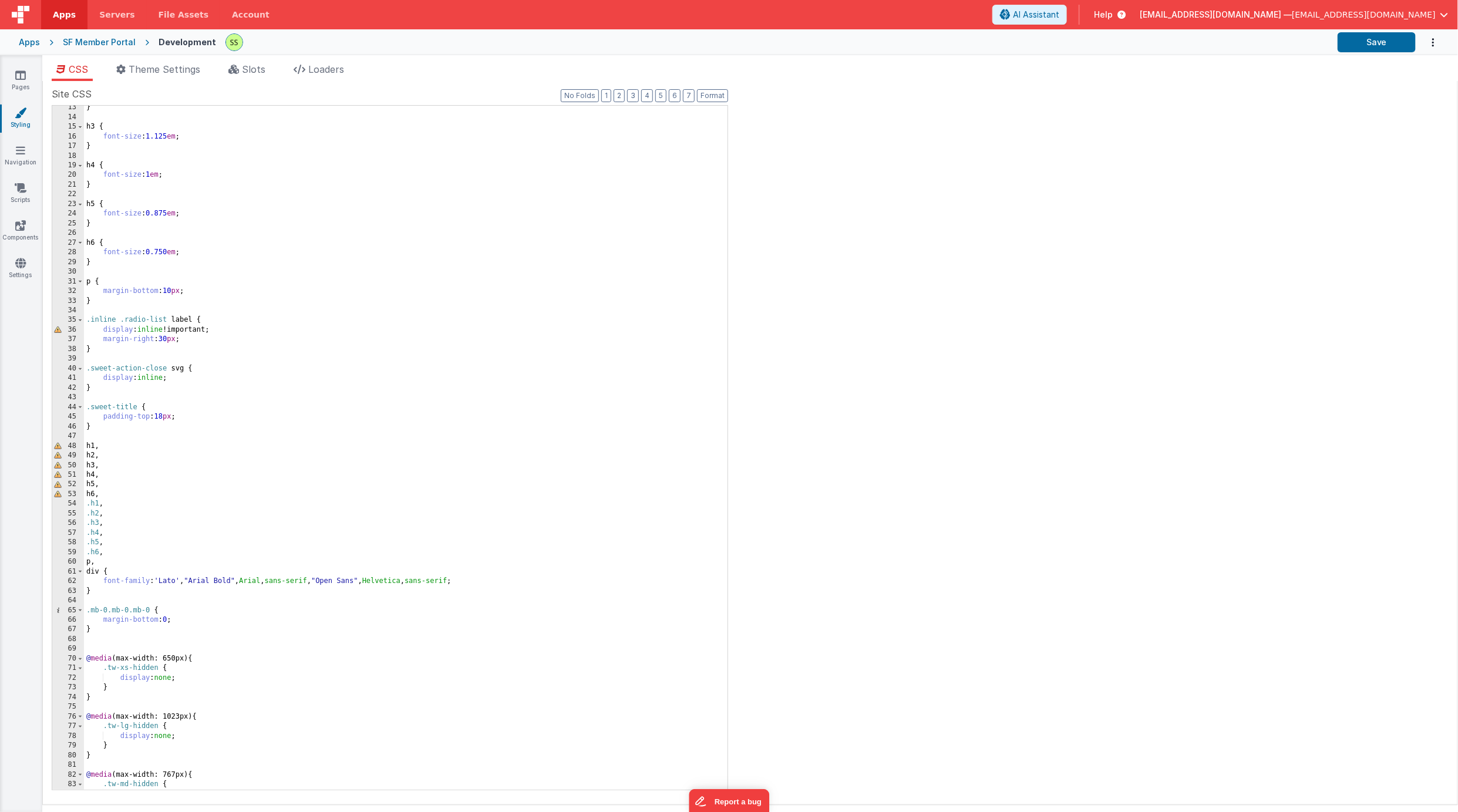
scroll to position [124, 0]
click at [715, 139] on div at bounding box center [721, 779] width 14 height 1596
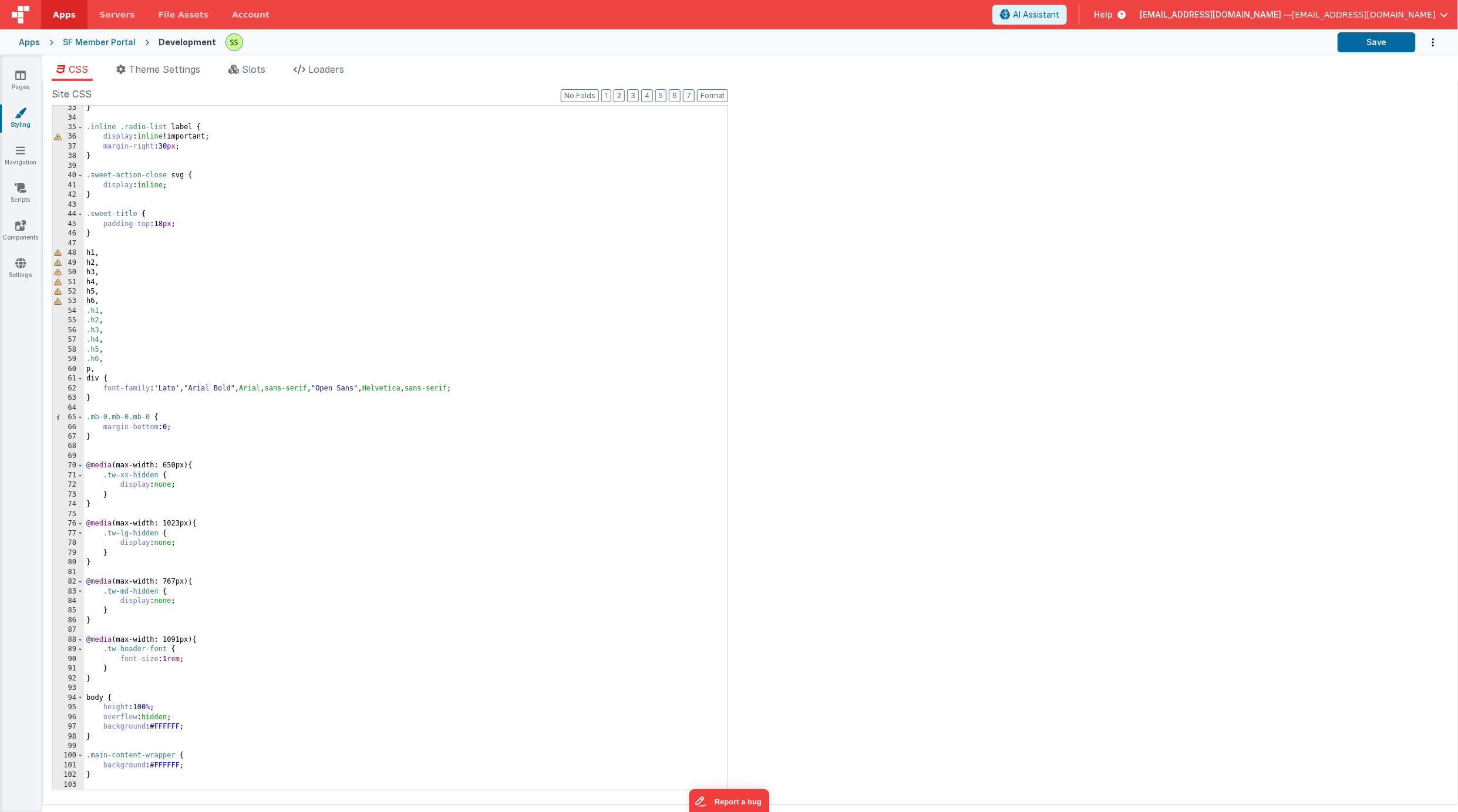
scroll to position [317, 0]
click at [324, 380] on div "} .inline .radio-list label { display : inline !important; margin-right : 30 px…" at bounding box center [400, 449] width 633 height 704
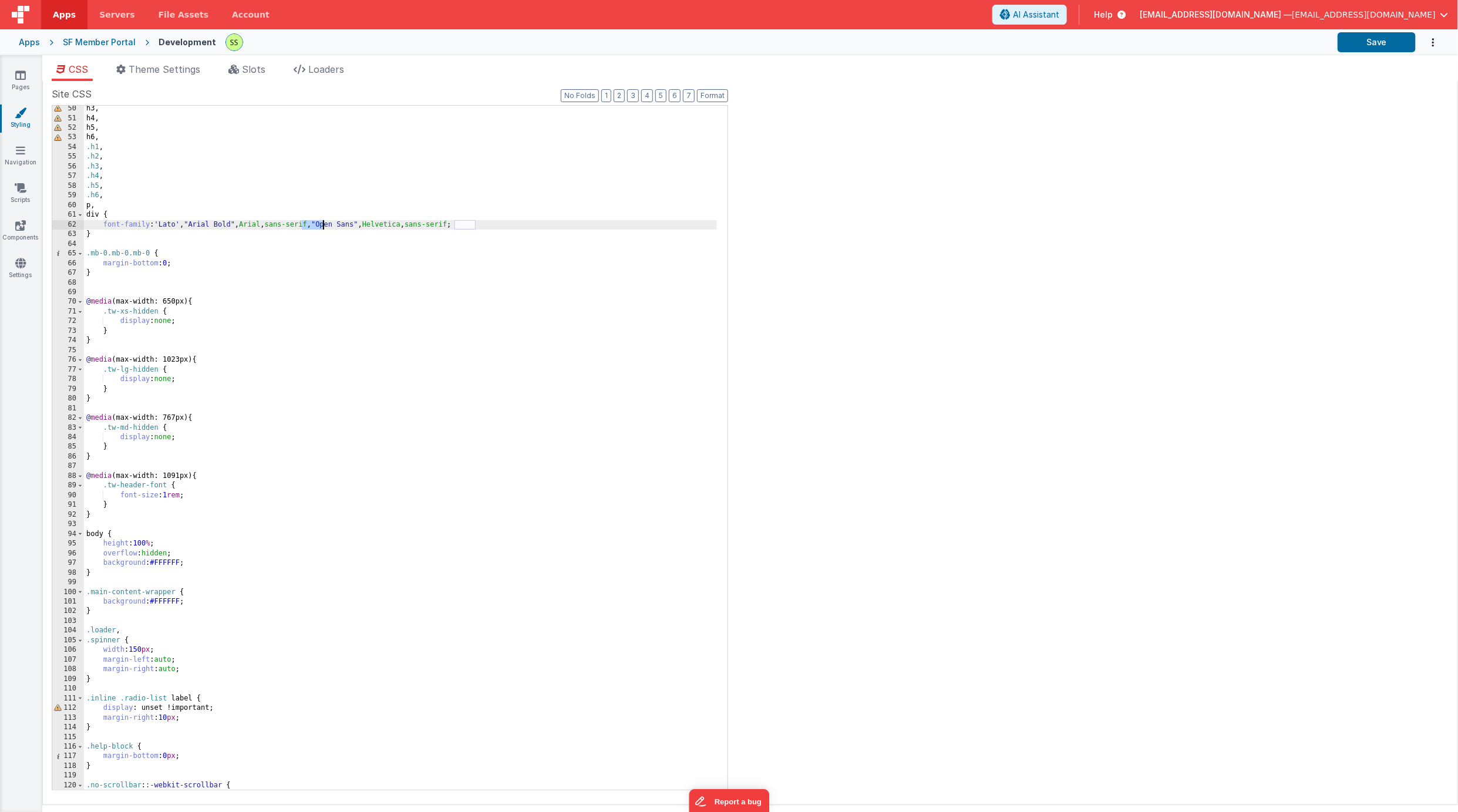
scroll to position [477, 0]
click at [23, 77] on icon at bounding box center [20, 75] width 11 height 12
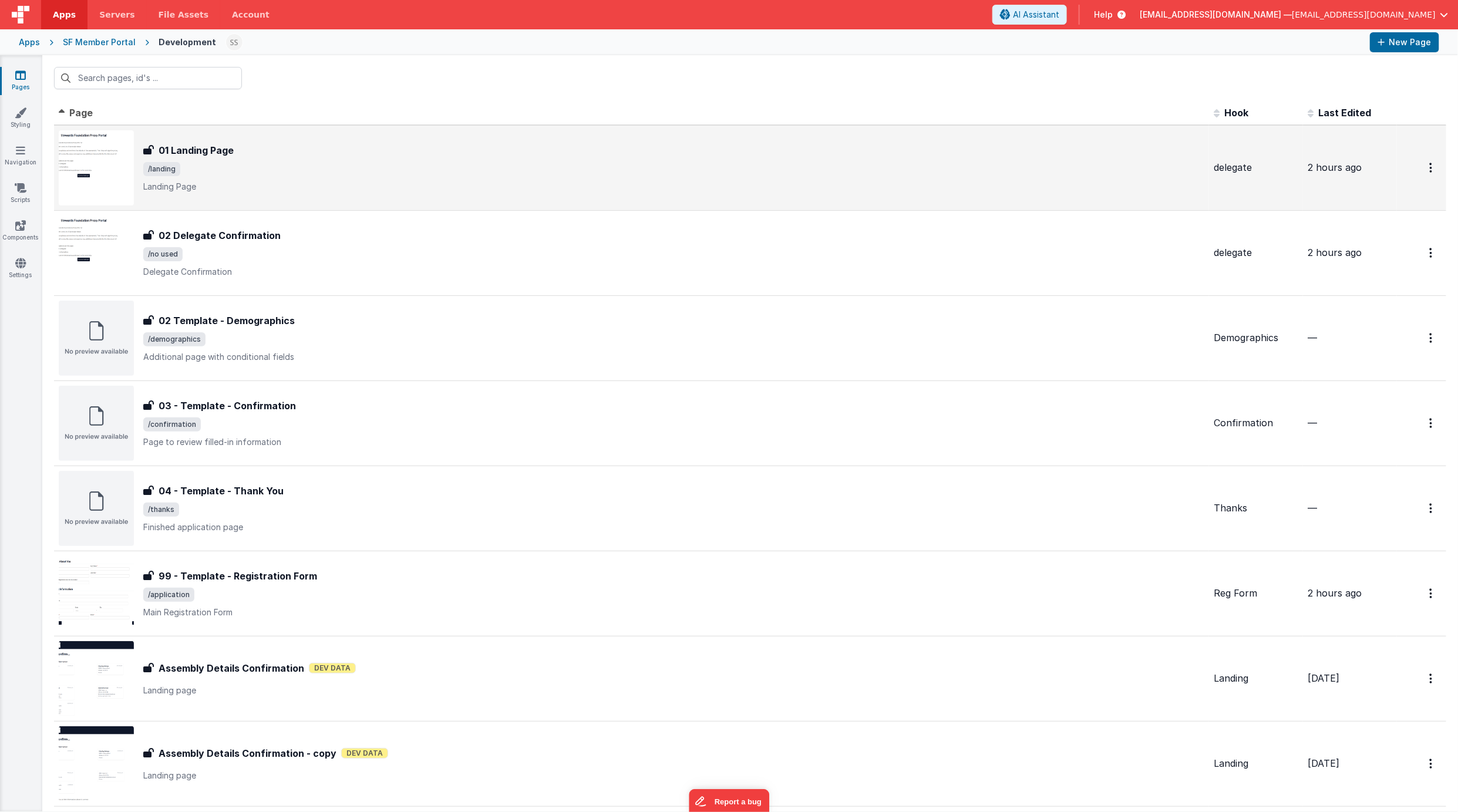
click at [197, 178] on div "01 Landing Page 01 Landing Page /landing Landing Page" at bounding box center [674, 168] width 1061 height 49
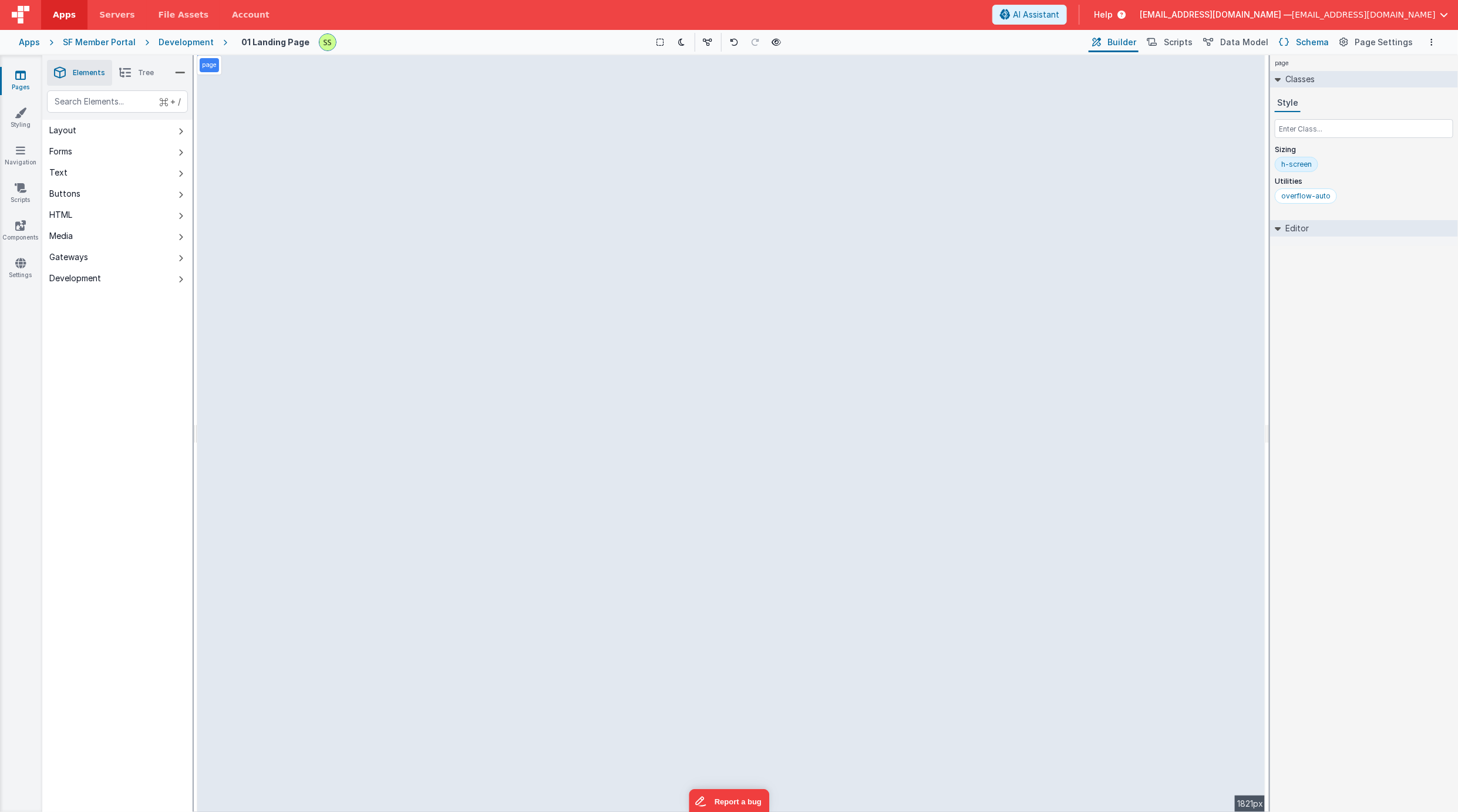
click at [1313, 40] on span "Schema" at bounding box center [1312, 42] width 33 height 12
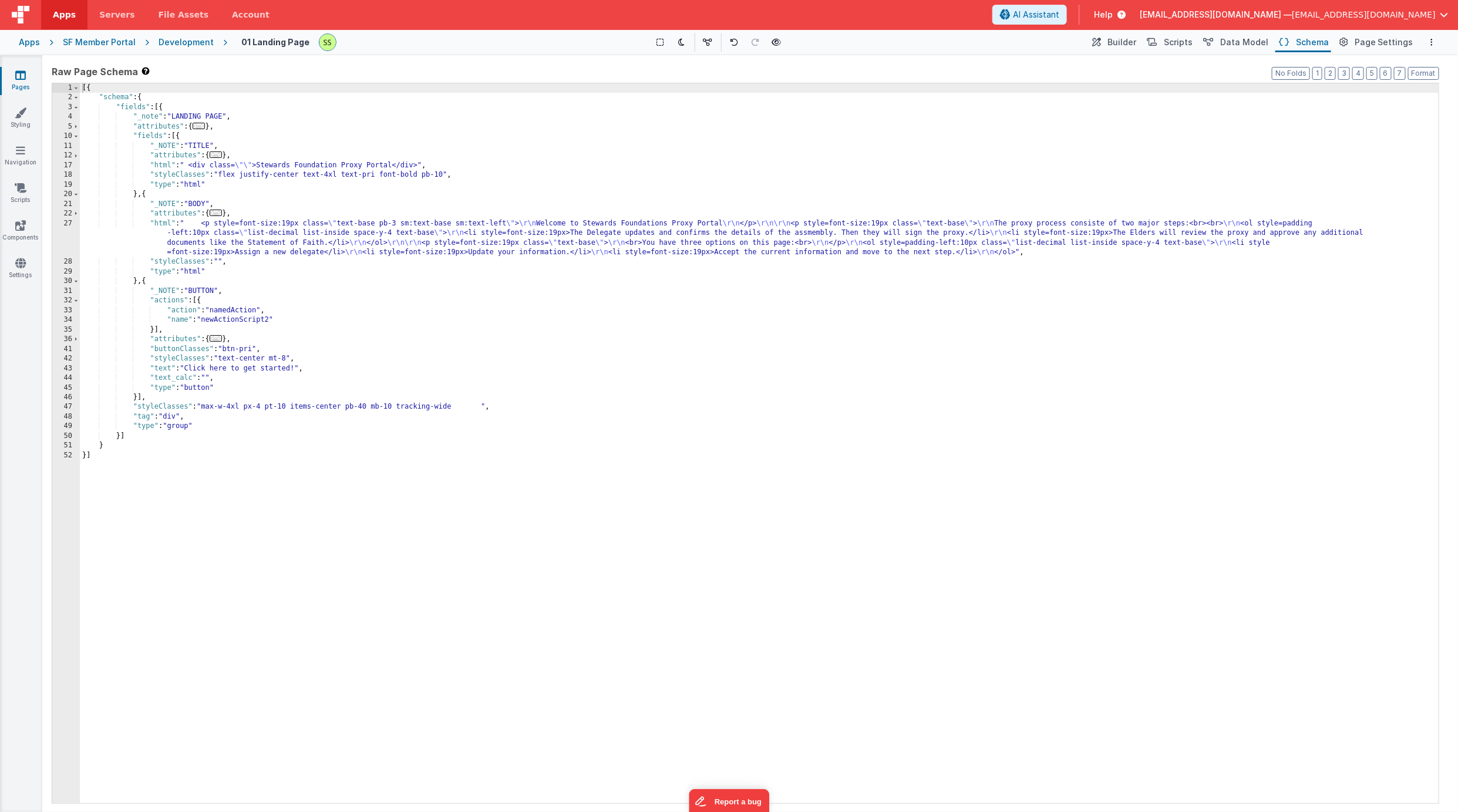
click at [68, 220] on div "27" at bounding box center [66, 238] width 28 height 39
click at [71, 222] on div "27" at bounding box center [66, 238] width 28 height 39
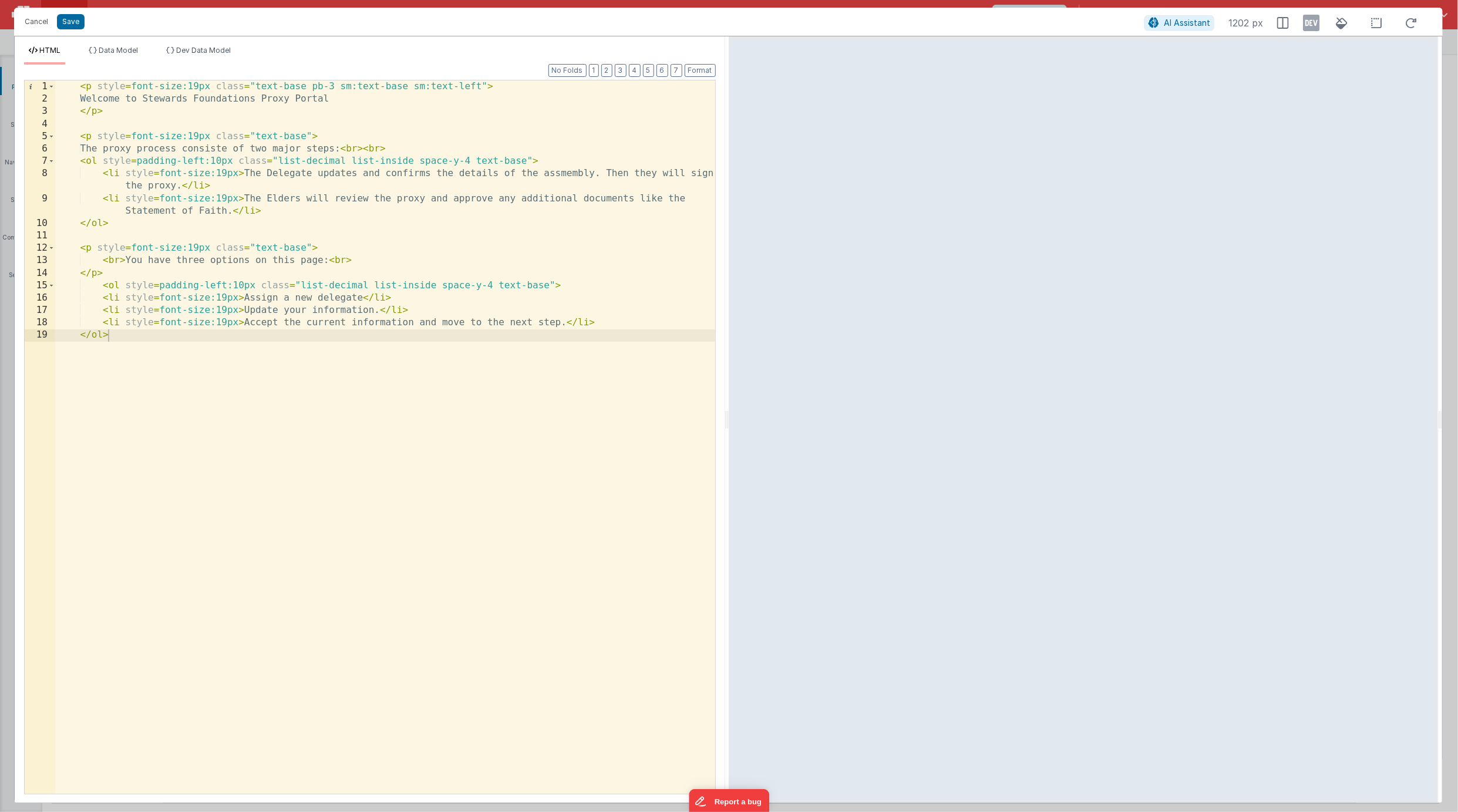
click at [169, 88] on div "< p style = font-size:19px class = "text-base pb-3 sm:text-base sm:text-left" >…" at bounding box center [385, 449] width 660 height 738
drag, startPoint x: 169, startPoint y: 88, endPoint x: 190, endPoint y: 84, distance: 21.4
click at [190, 84] on div "< p style = font-size:19px class = "text-base pb-3 sm:text-base sm:text-left" >…" at bounding box center [385, 449] width 660 height 738
click at [268, 134] on div "< p style = font-size:19px class = "text-base pb-3 sm:text-base sm:text-left" >…" at bounding box center [385, 449] width 660 height 738
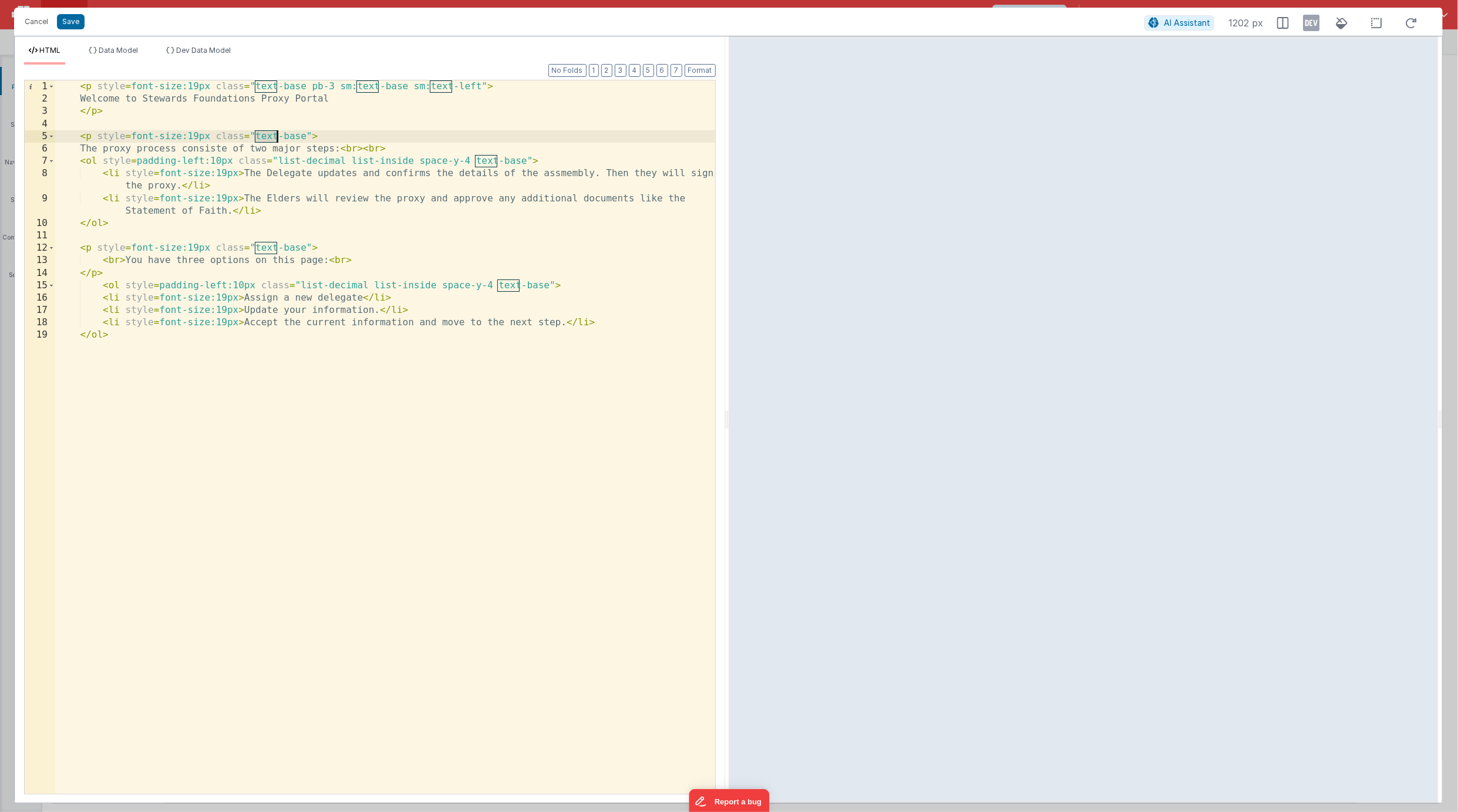
click at [265, 136] on div "< p style = font-size:19px class = "text-base pb-3 sm:text-base sm:text-left" >…" at bounding box center [385, 449] width 660 height 738
drag, startPoint x: 265, startPoint y: 136, endPoint x: 292, endPoint y: 134, distance: 27.1
click at [292, 134] on div "< p style = font-size:19px class = "text-base pb-3 sm:text-base sm:text-left" >…" at bounding box center [385, 449] width 660 height 738
click at [315, 85] on div "< p style = font-size:19px class = "text-base pb-3 sm:text-base sm:text-left" >…" at bounding box center [385, 449] width 660 height 738
drag, startPoint x: 315, startPoint y: 85, endPoint x: 331, endPoint y: 86, distance: 16.0
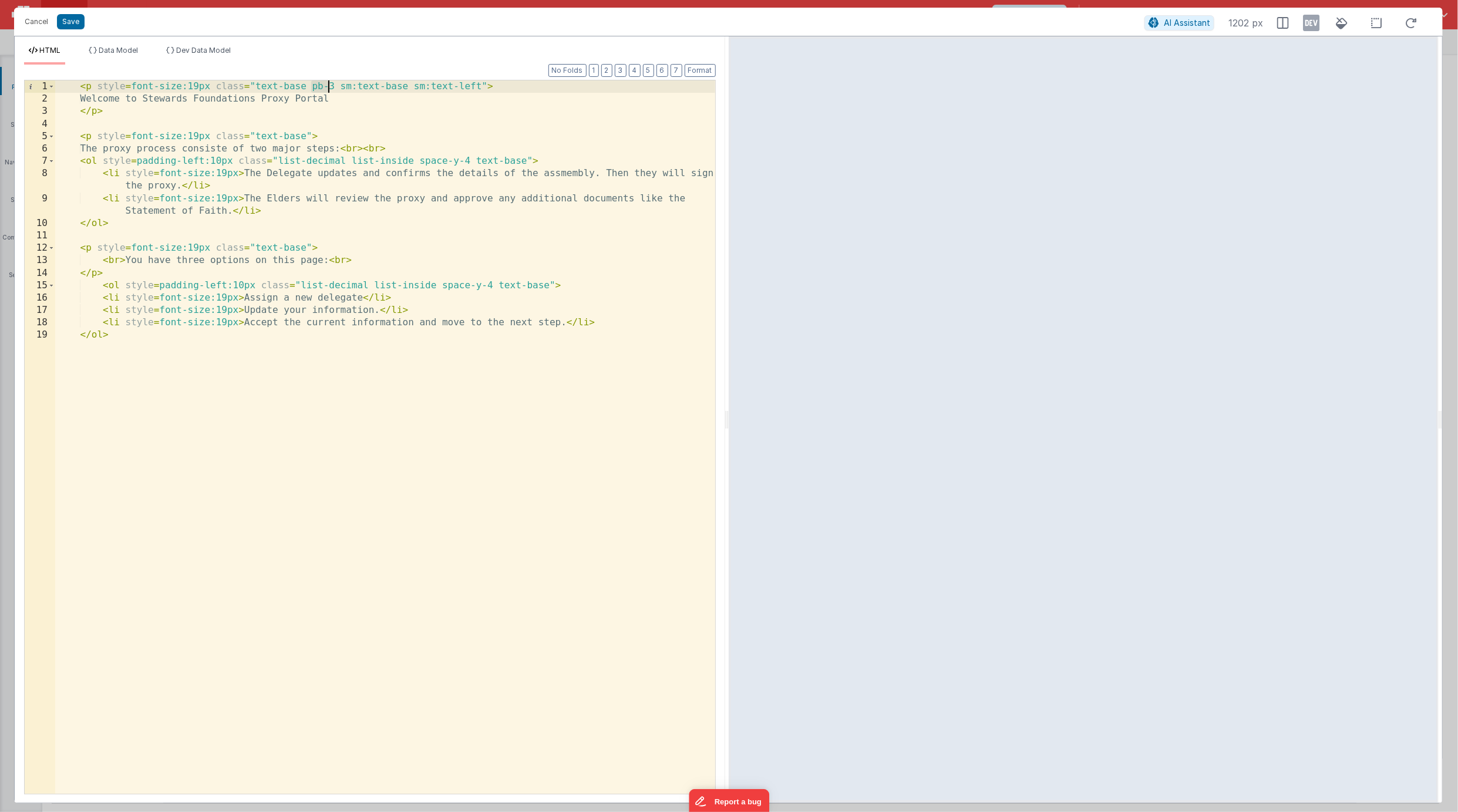
click at [331, 86] on div "< p style = font-size:19px class = "text-base pb-3 sm:text-base sm:text-left" >…" at bounding box center [385, 449] width 660 height 738
click at [348, 86] on div "< p style = font-size:19px class = "text-base pb-3 sm:text-base sm:text-left" >…" at bounding box center [385, 449] width 660 height 738
drag, startPoint x: 348, startPoint y: 86, endPoint x: 469, endPoint y: 83, distance: 121.0
click at [469, 83] on div "< p style = font-size:19px class = "text-base pb-3 sm:text-base sm:text-left" >…" at bounding box center [385, 449] width 660 height 738
click at [105, 86] on div "< p style = font-size:19px class = "text-base pb-3 sm:text-base sm:text-left" >…" at bounding box center [385, 449] width 660 height 738
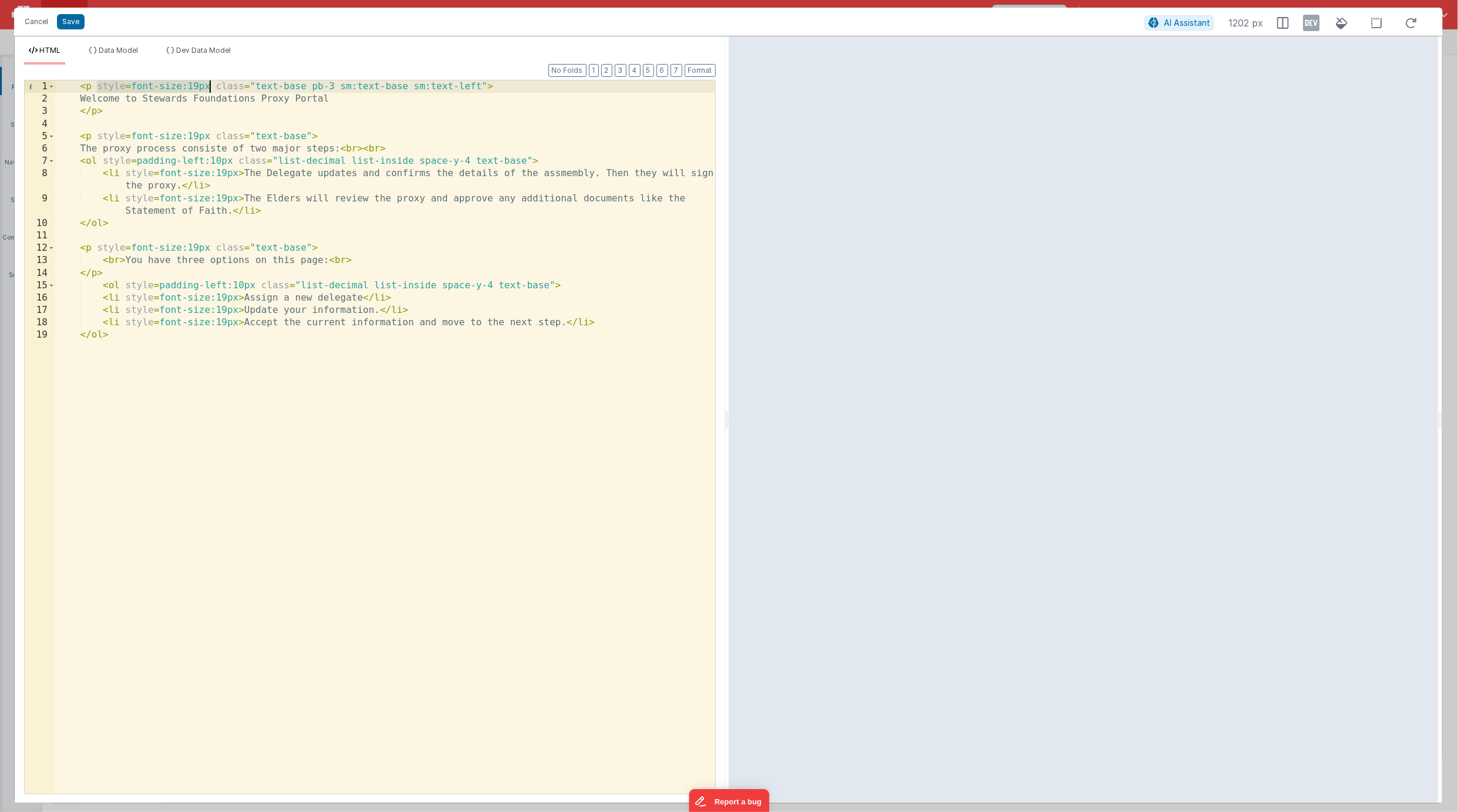
drag, startPoint x: 105, startPoint y: 86, endPoint x: 197, endPoint y: 83, distance: 92.0
click at [197, 83] on div "< p style = font-size:19px class = "text-base pb-3 sm:text-base sm:text-left" >…" at bounding box center [385, 449] width 660 height 738
click at [158, 88] on div "< p style = font-size:19px class = "text-base pb-3 sm:text-base sm:text-left" >…" at bounding box center [385, 449] width 660 height 738
click at [36, 21] on button "Cancel" at bounding box center [36, 22] width 35 height 16
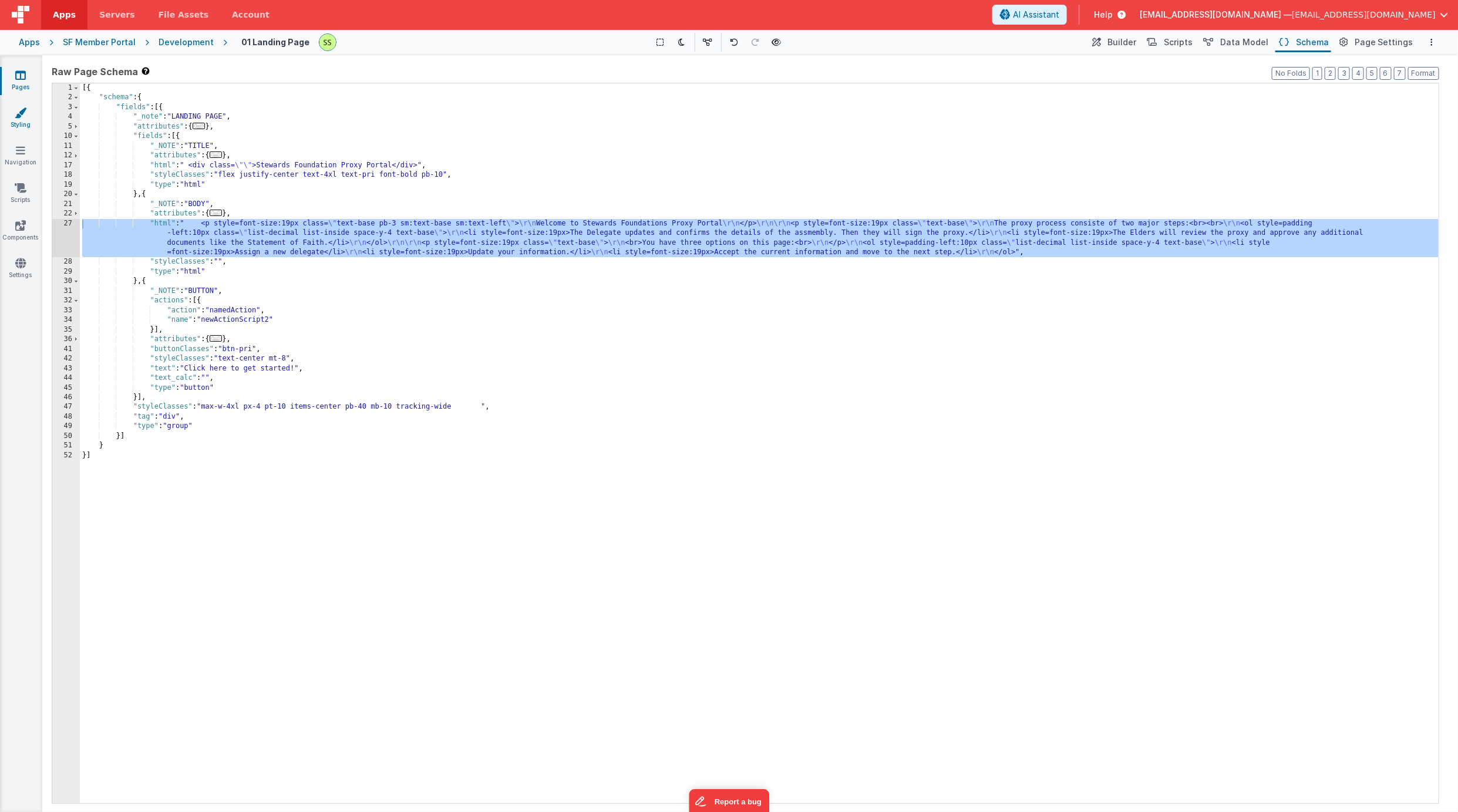
click at [24, 115] on icon at bounding box center [20, 113] width 12 height 12
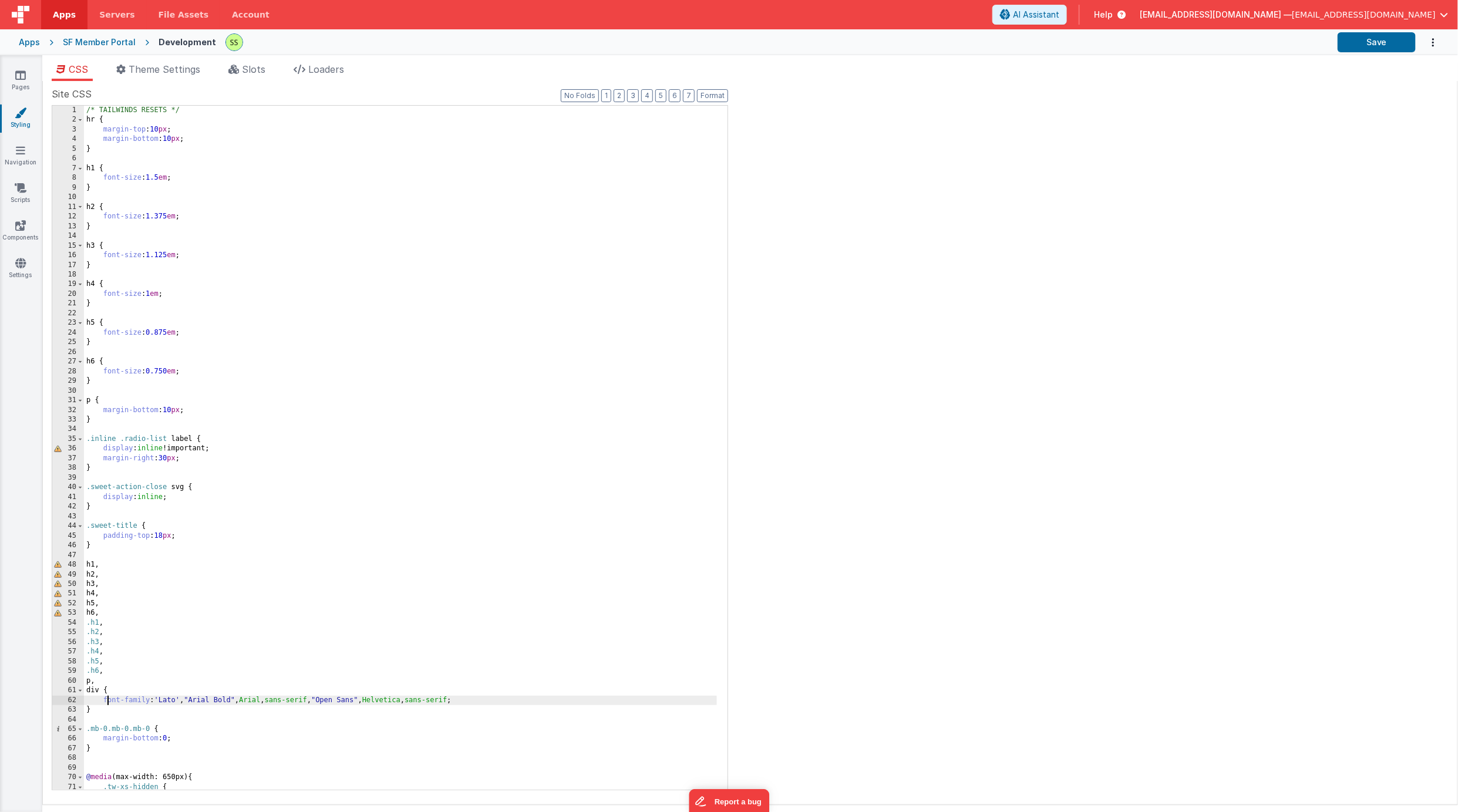
click at [109, 696] on div "/* TAILWINDS RESETS */ hr { margin-top : 10 px ; margin-bottom : 10 px ; } h1 {…" at bounding box center [400, 457] width 633 height 704
drag, startPoint x: 109, startPoint y: 698, endPoint x: 487, endPoint y: 697, distance: 378.0
click at [487, 697] on div "/* TAILWINDS RESETS */ hr { margin-top : 10 px ; margin-bottom : 10 px ; } h1 {…" at bounding box center [400, 457] width 633 height 704
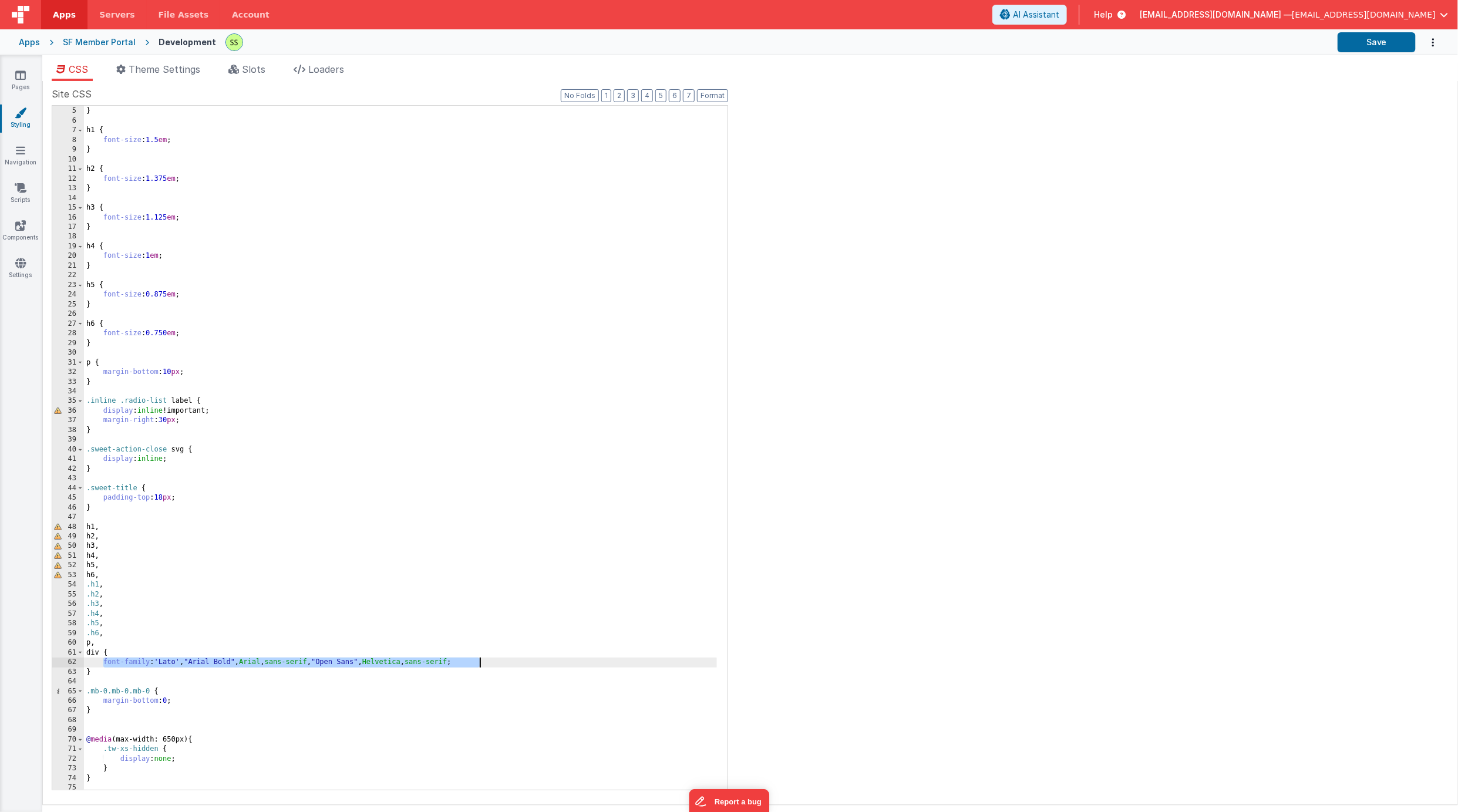
scroll to position [37, 0]
click at [432, 407] on div "margin-bottom : 10 px ; } h1 { font-size : 1.5 em ; } h2 { font-size : 1.375 em…" at bounding box center [400, 449] width 633 height 704
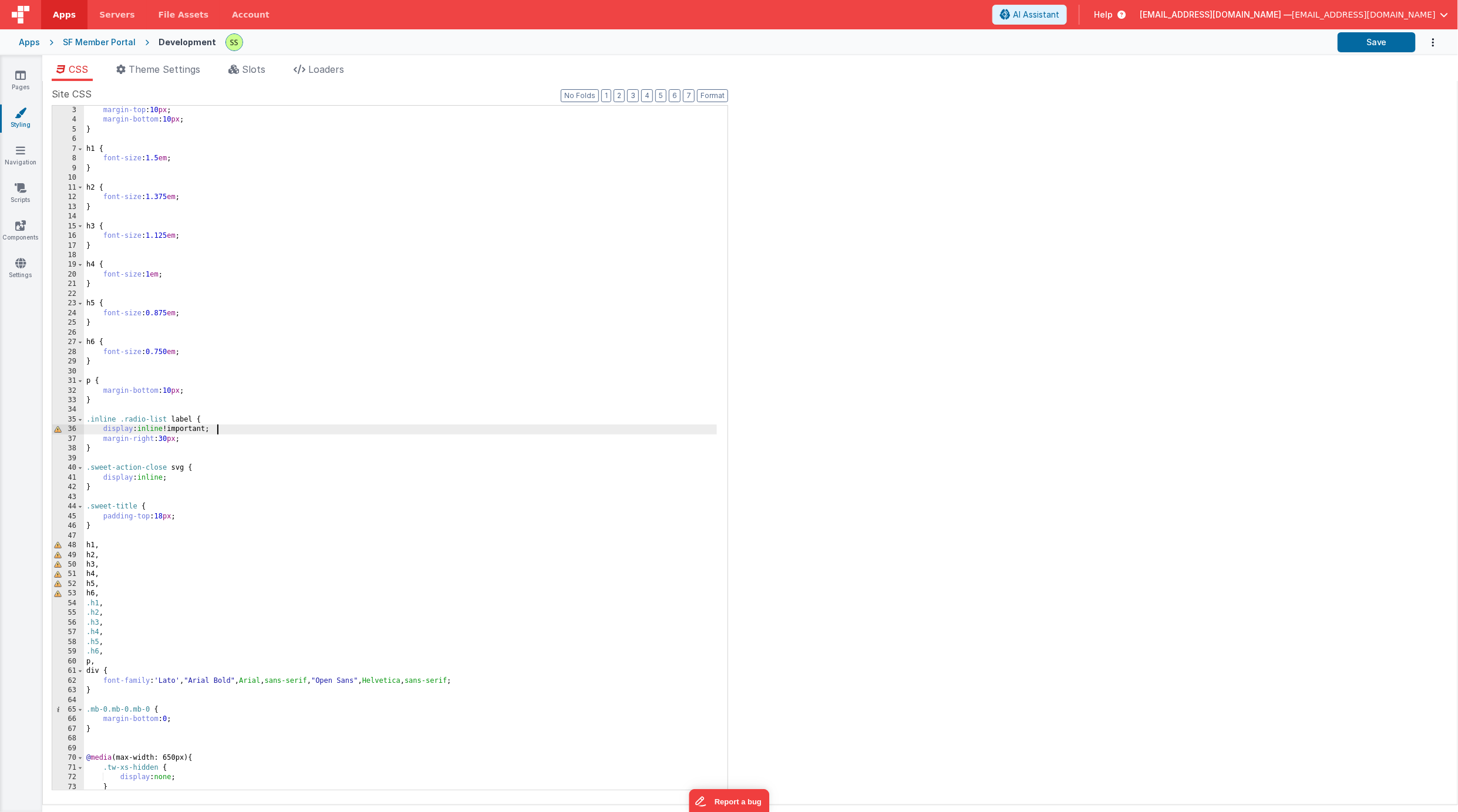
scroll to position [0, 0]
